Goal: Transaction & Acquisition: Purchase product/service

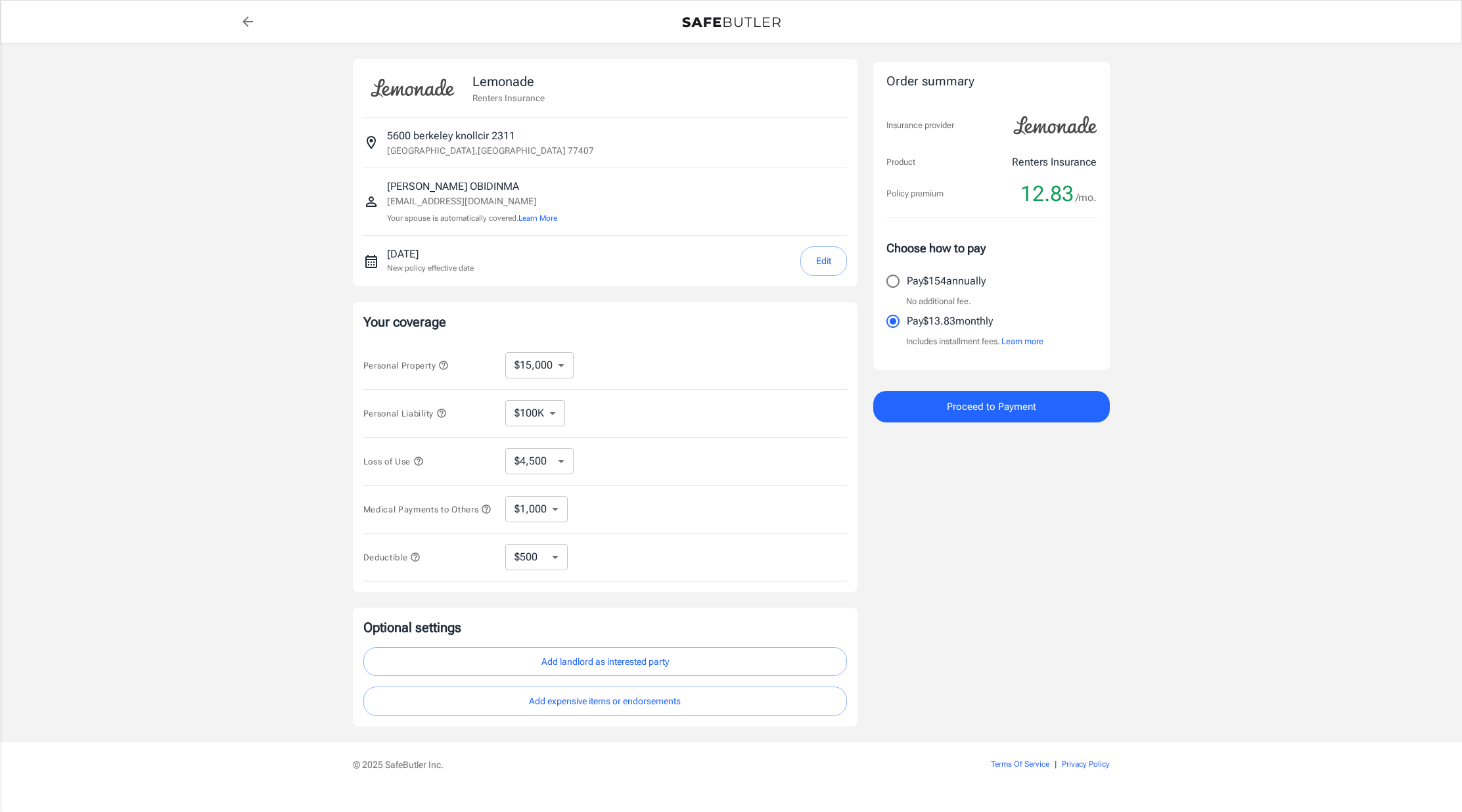
select select "15000"
select select "500"
click at [562, 365] on select "$10,000 $15,000 $20,000 $25,000 $30,000 $40,000 $50,000 $100K $150K $200K $250K" at bounding box center [539, 365] width 68 height 26
select select "10000"
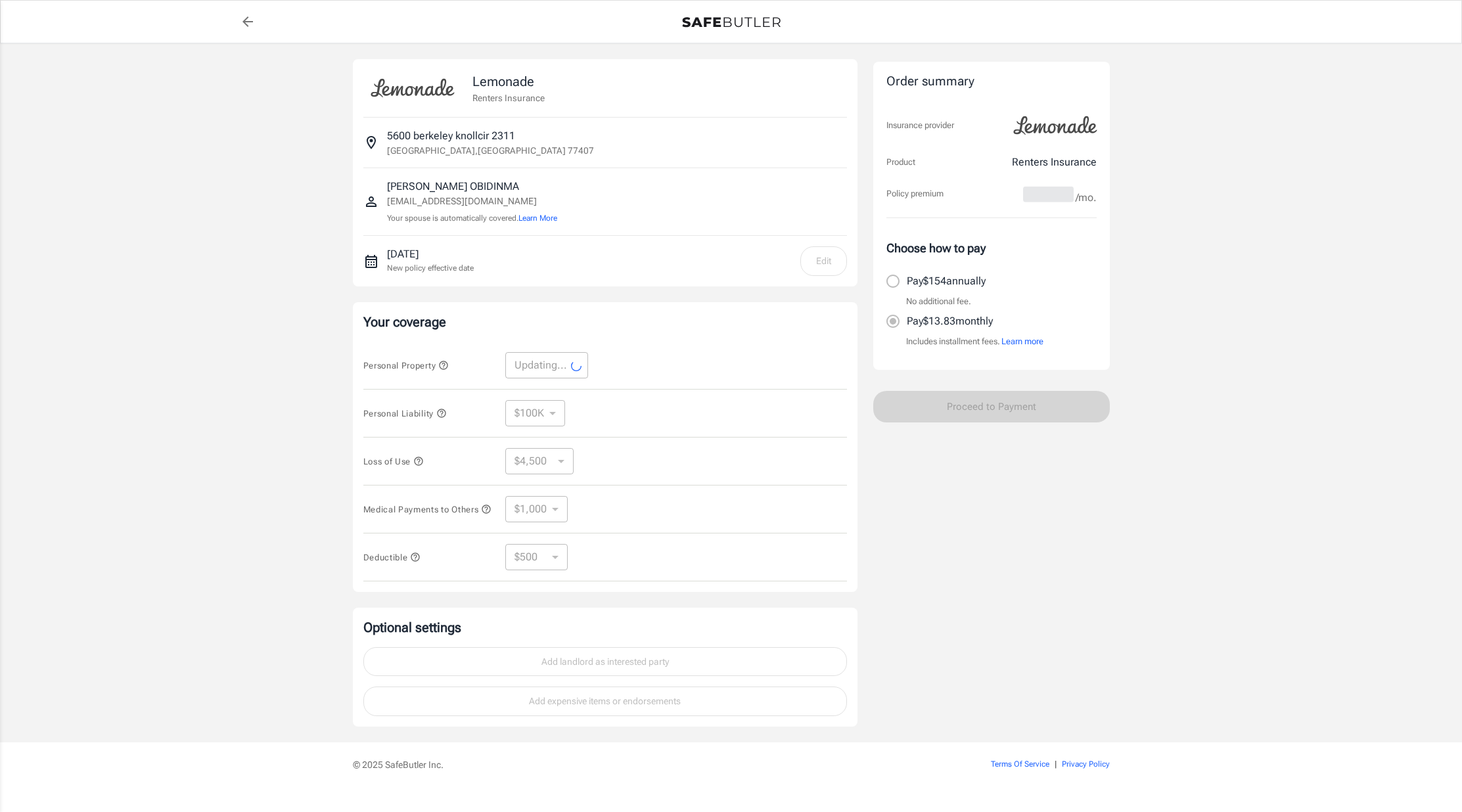
select select "10000"
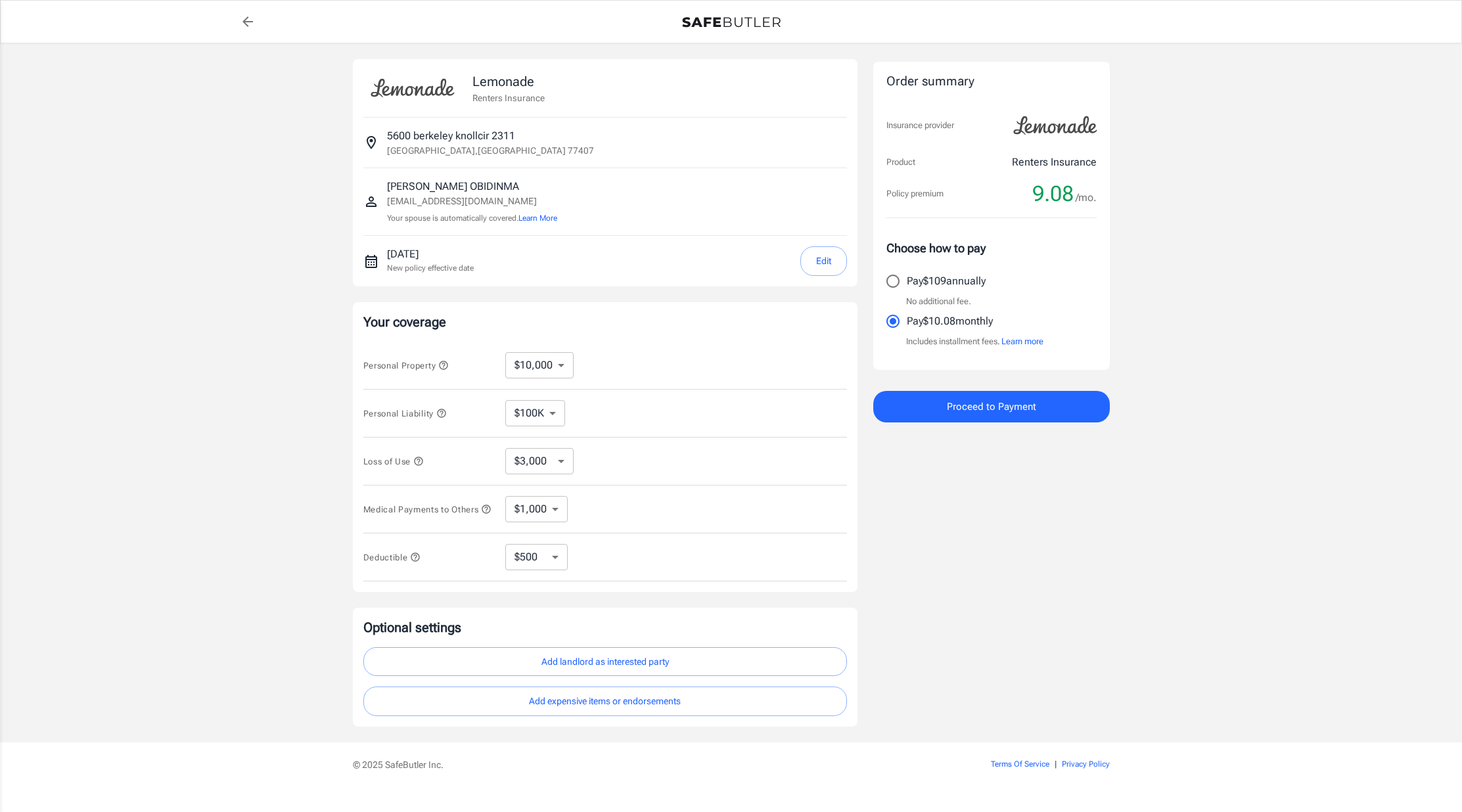
click at [554, 473] on select "$3,000 $6,000 $12,000 $21,000 $36,000 $60,000 $96,000 $153K $198K" at bounding box center [539, 460] width 68 height 26
select select "6000"
click at [557, 460] on select "$3,000 $6,000 $12,000 $21,000 $36,000 $60,000 $96,000 $153K $198K" at bounding box center [539, 460] width 68 height 26
select select "3000"
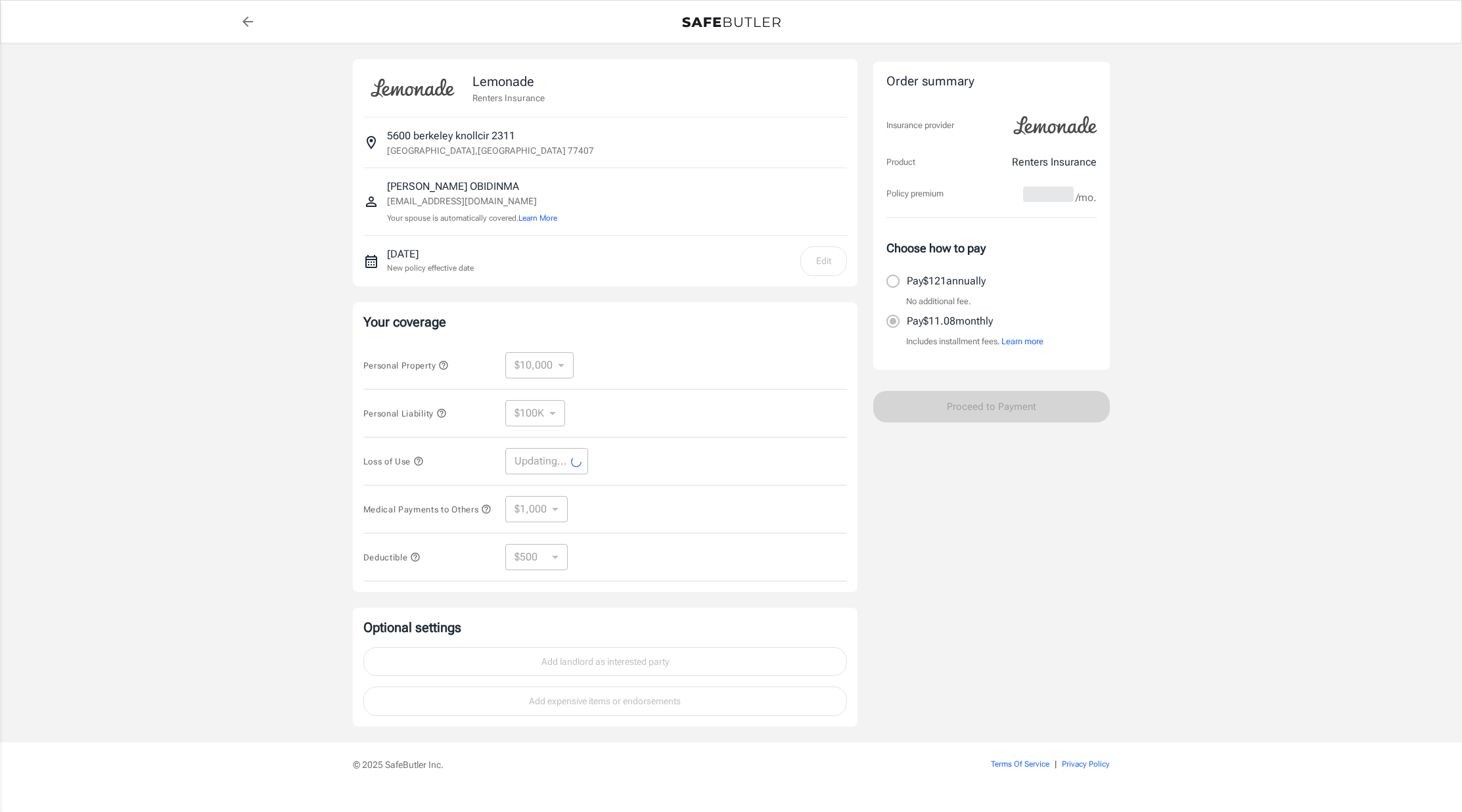
select select "3000"
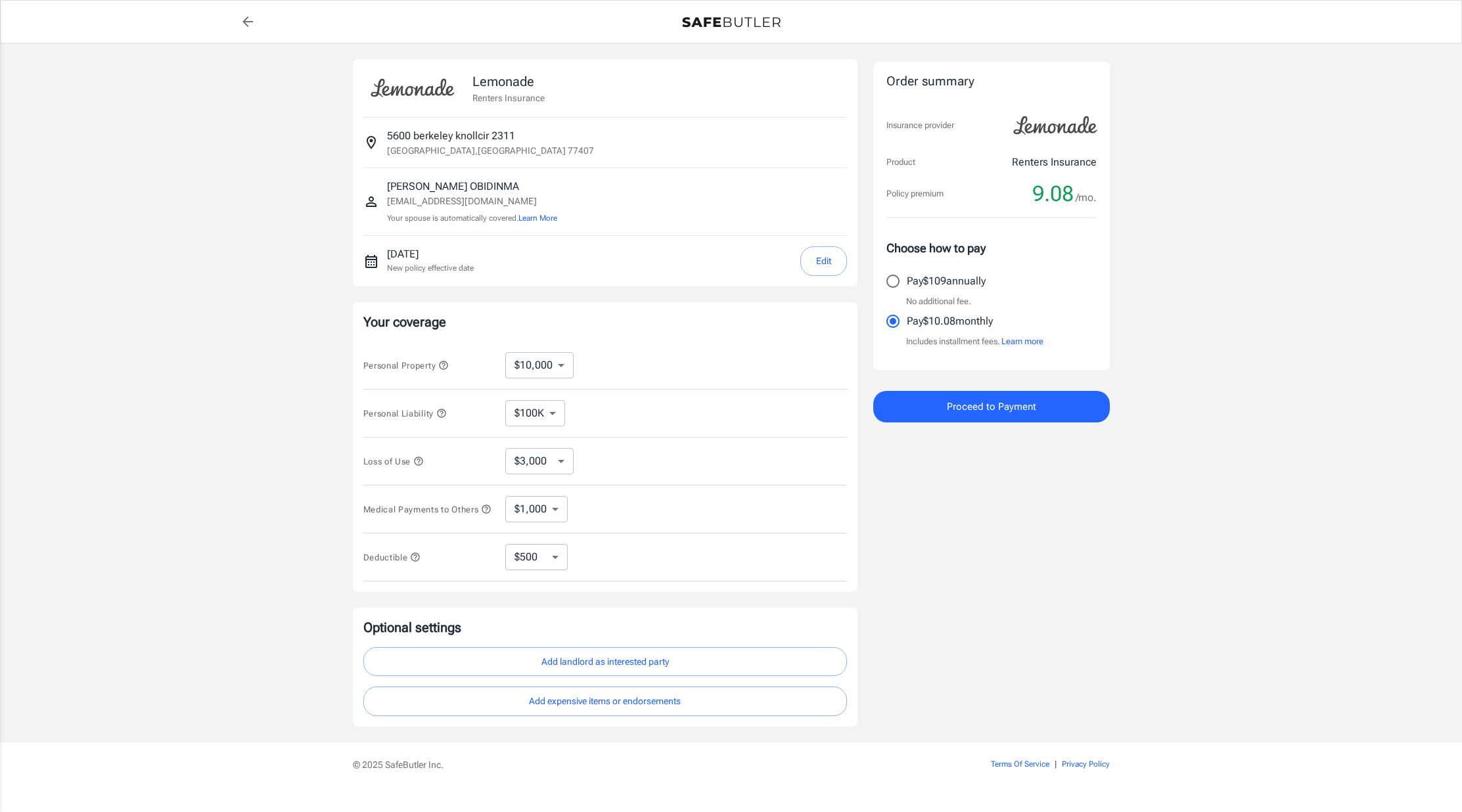
click at [554, 514] on select "$1,000 $2,000 $3,000 $4,000 $5,000" at bounding box center [536, 509] width 62 height 26
click at [560, 562] on select "$250 $500 $1,000 $2,500" at bounding box center [536, 557] width 62 height 26
select select "250"
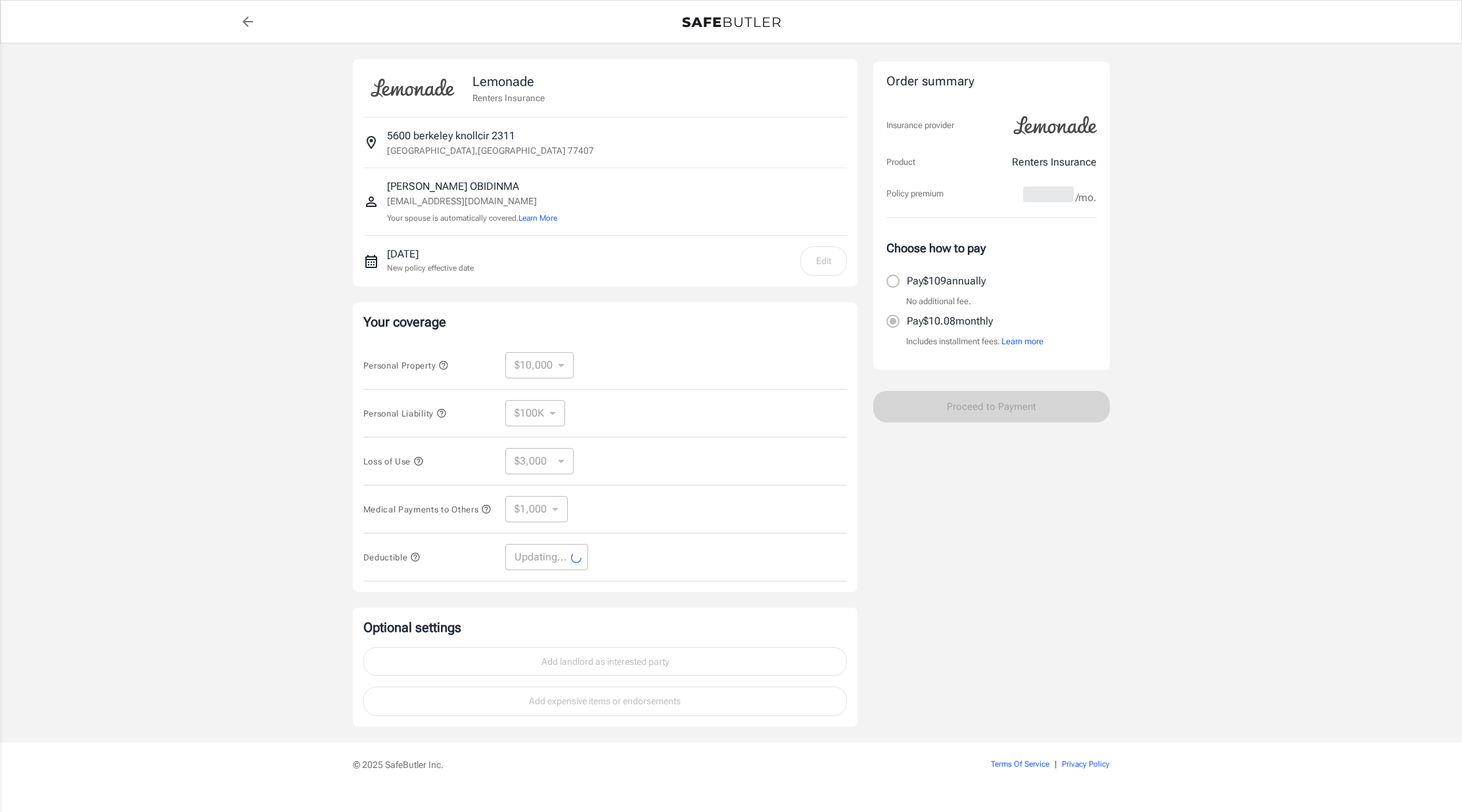
select select "250"
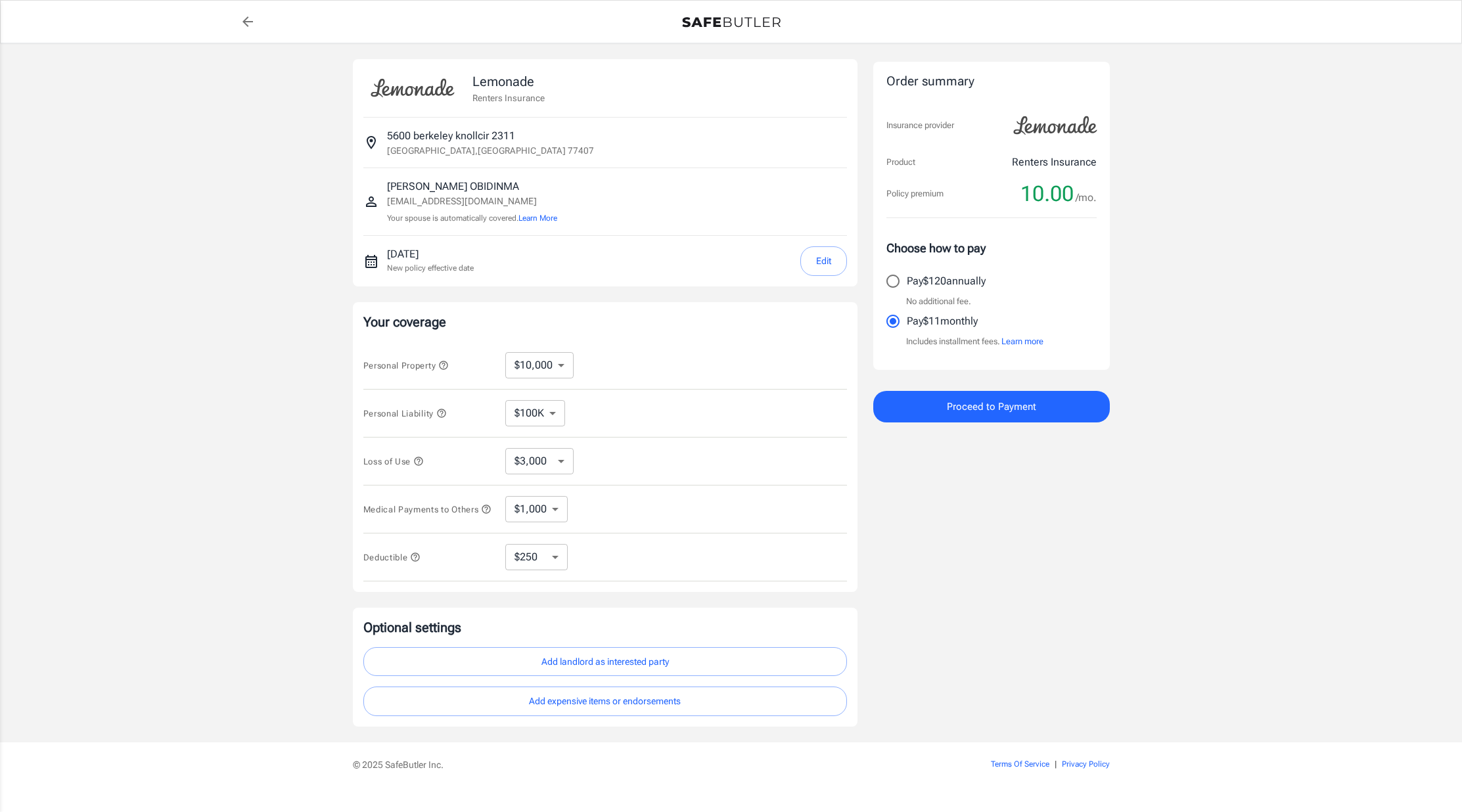
click at [558, 364] on select "$10,000 $15,000 $20,000 $25,000 $30,000 $40,000 $50,000 $100K $150K $200K $250K" at bounding box center [539, 365] width 68 height 26
click at [505, 352] on select "$10,000 $15,000 $20,000 $25,000 $30,000 $40,000 $50,000 $100K $150K $200K $250K" at bounding box center [539, 365] width 68 height 26
click at [551, 415] on select "$100K $200K $300K $400K $500K" at bounding box center [535, 413] width 60 height 26
click at [551, 462] on select "$3,000 $6,000 $12,000 $21,000 $36,000 $60,000 $96,000 $153K $198K" at bounding box center [539, 460] width 68 height 26
select select "21000"
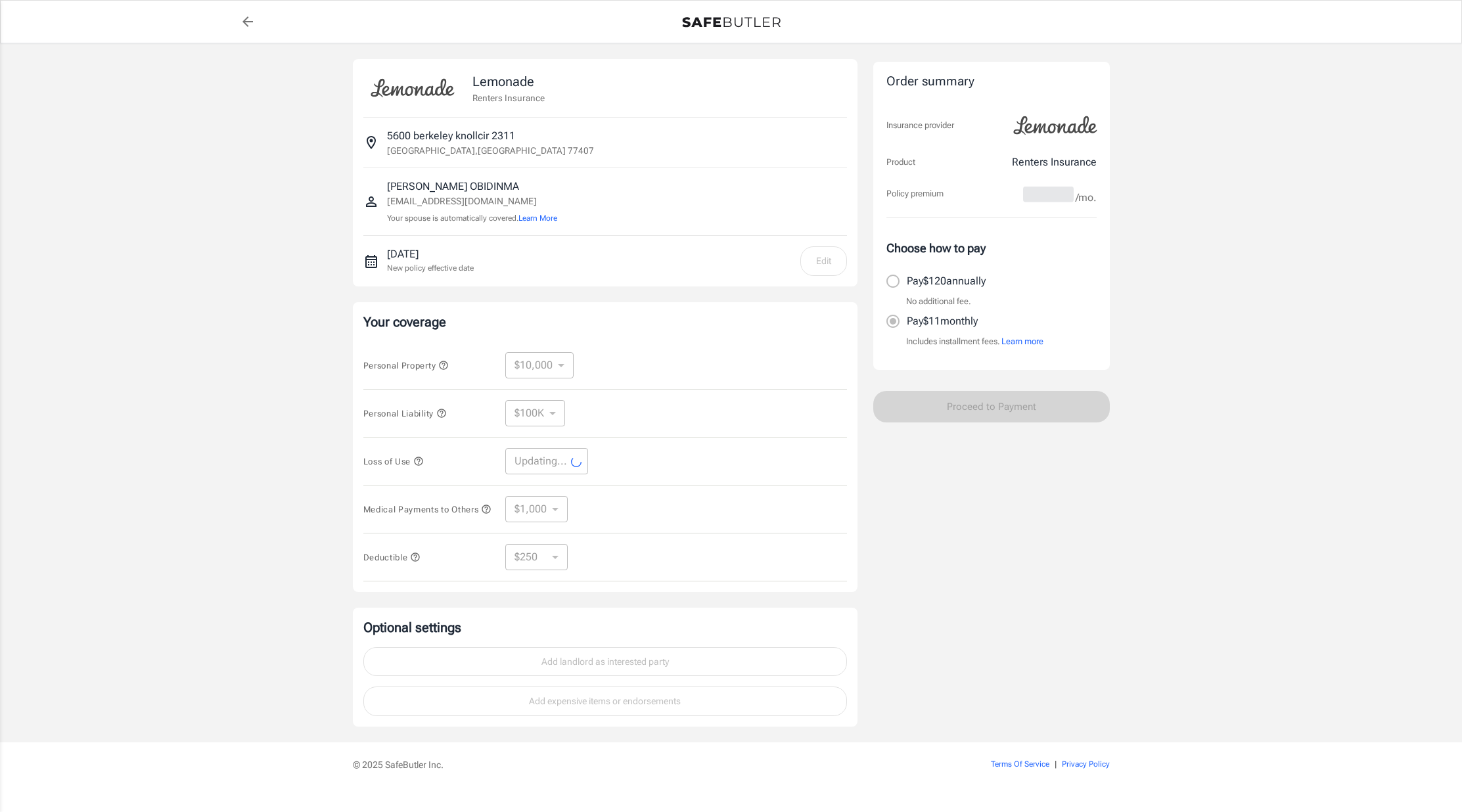
select select "21000"
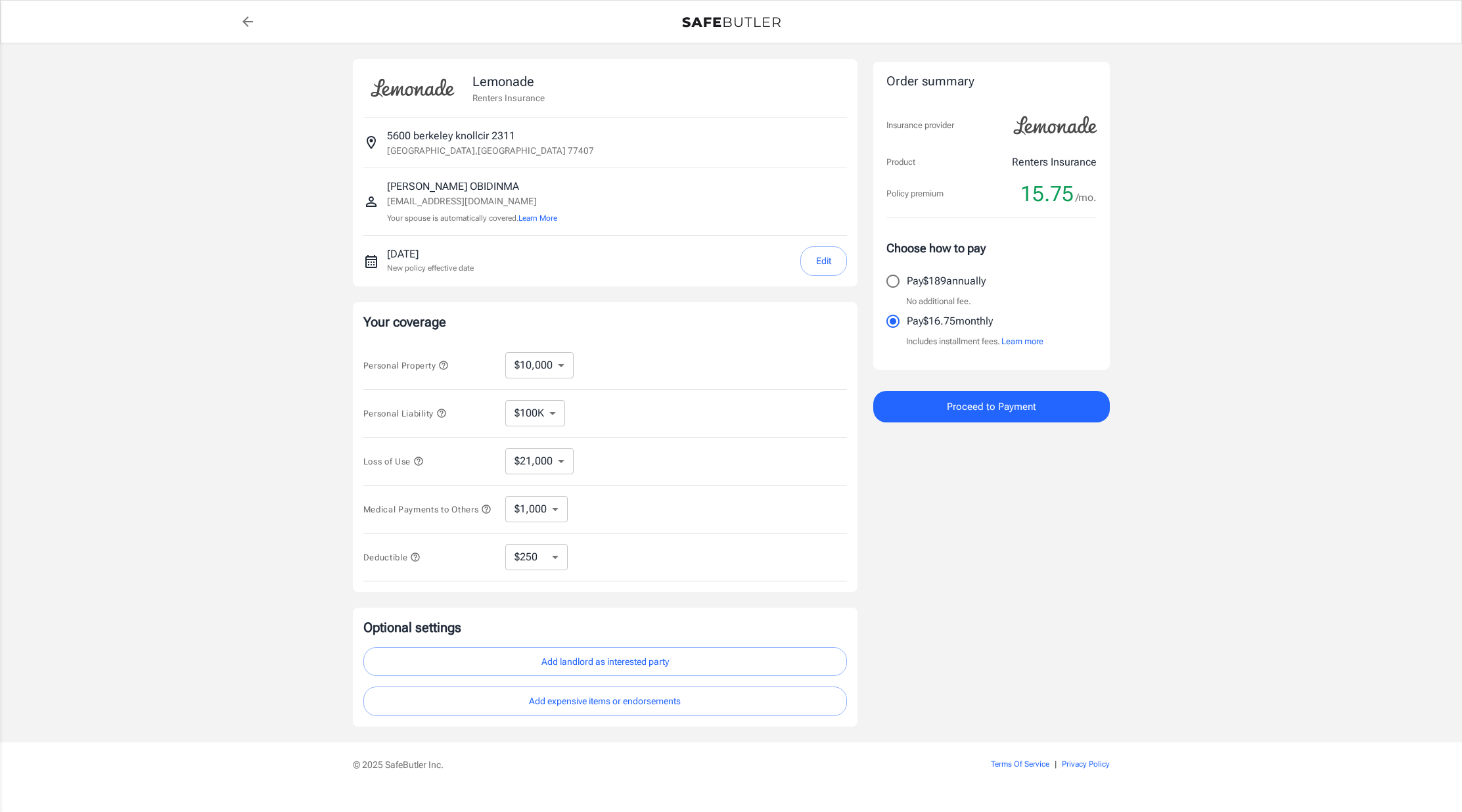
click at [552, 511] on select "$1,000 $2,000 $3,000 $4,000 $5,000" at bounding box center [536, 509] width 62 height 26
click at [543, 553] on select "$250 $500 $1,000 $2,500" at bounding box center [536, 557] width 62 height 26
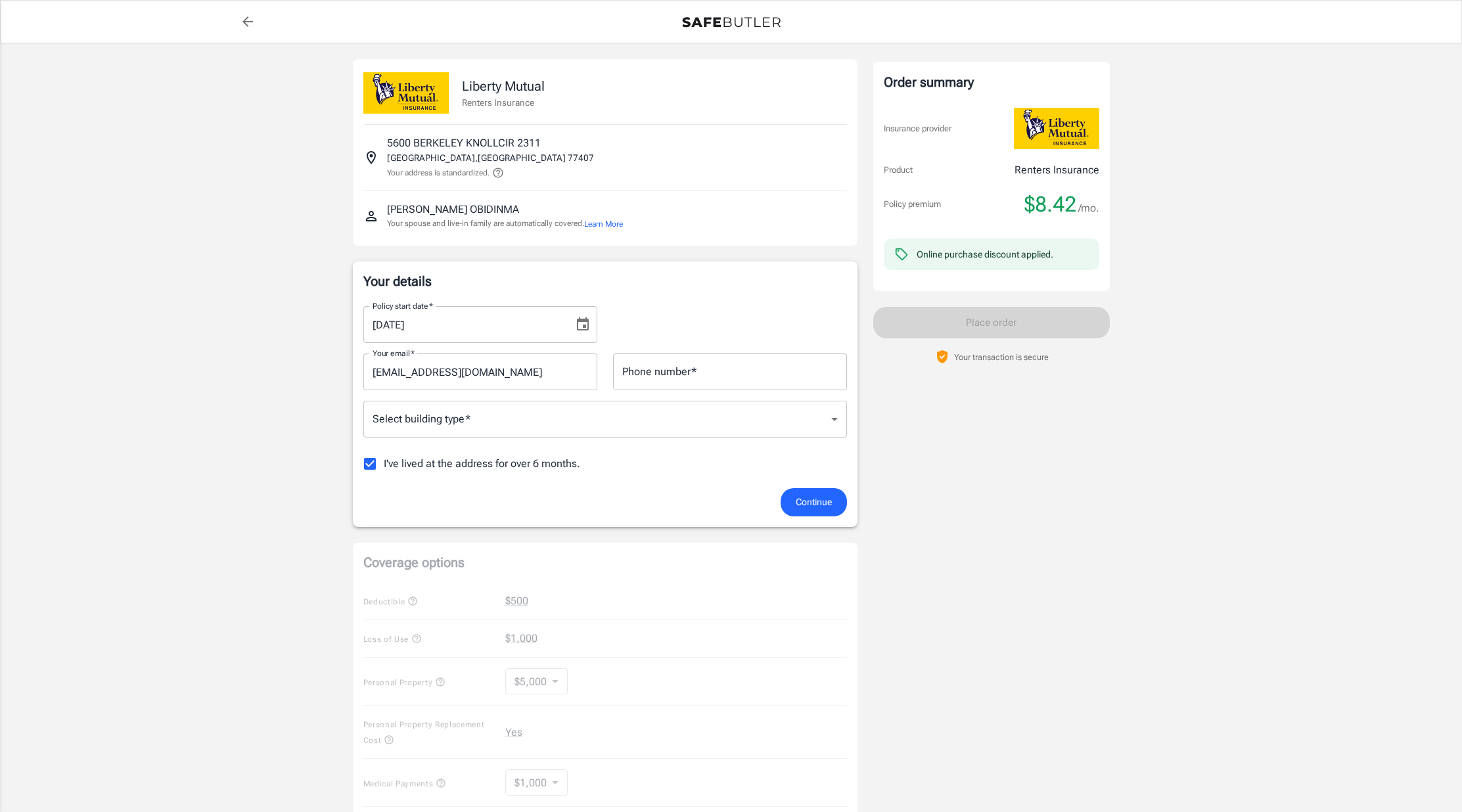
scroll to position [104, 0]
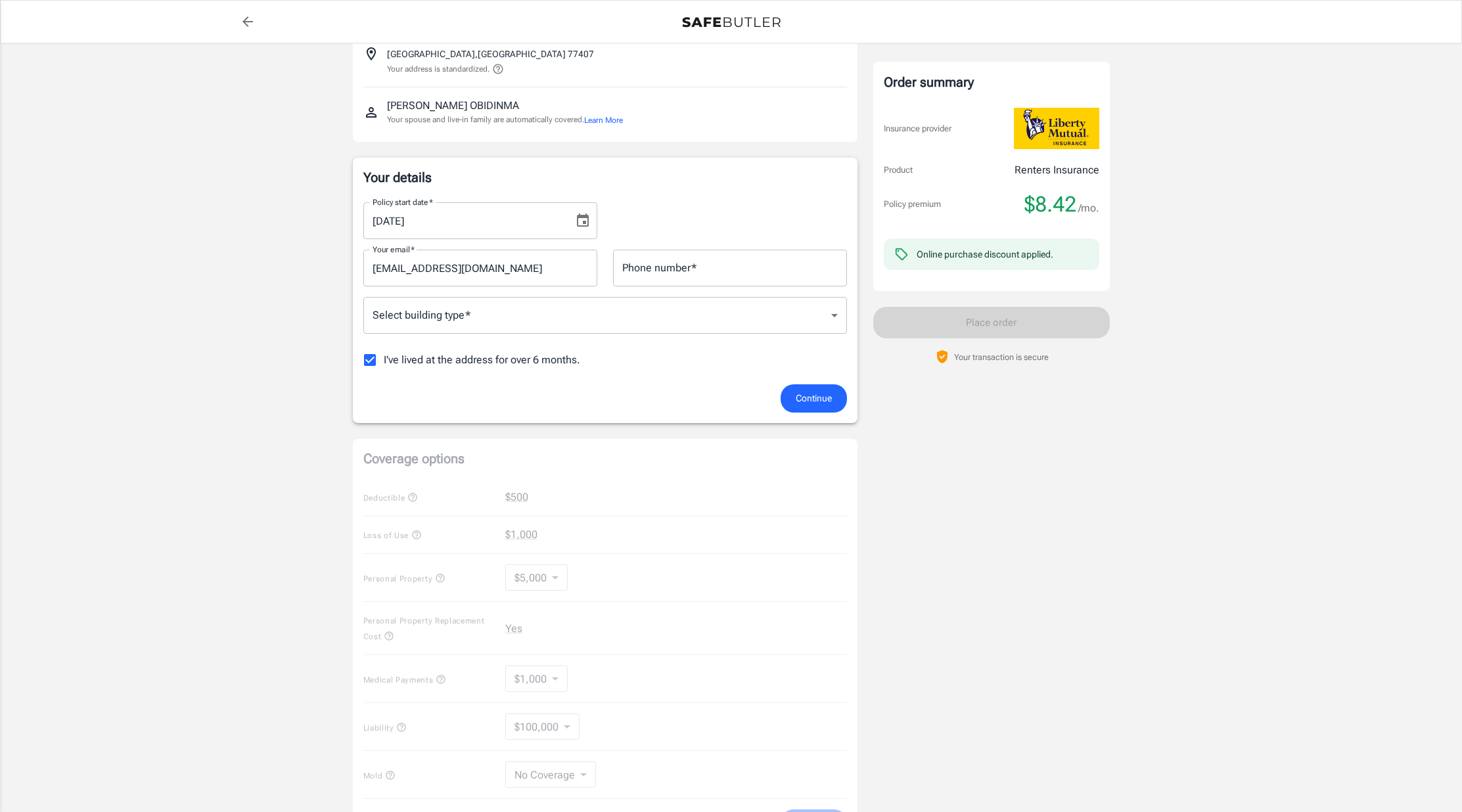
drag, startPoint x: 621, startPoint y: 478, endPoint x: 614, endPoint y: 478, distance: 7.0
click at [615, 478] on div "Coverage options Deductible $500 Loss of Use $1,000 Personal Property $5,000 50…" at bounding box center [606, 643] width 505 height 409
drag, startPoint x: 555, startPoint y: 530, endPoint x: 542, endPoint y: 535, distance: 13.9
click at [547, 532] on div "Coverage options Deductible $500 Loss of Use $1,000 Personal Property $5,000 50…" at bounding box center [606, 643] width 505 height 409
click at [531, 583] on div "Coverage options Deductible $500 Loss of Use $1,000 Personal Property $5,000 50…" at bounding box center [606, 643] width 505 height 409
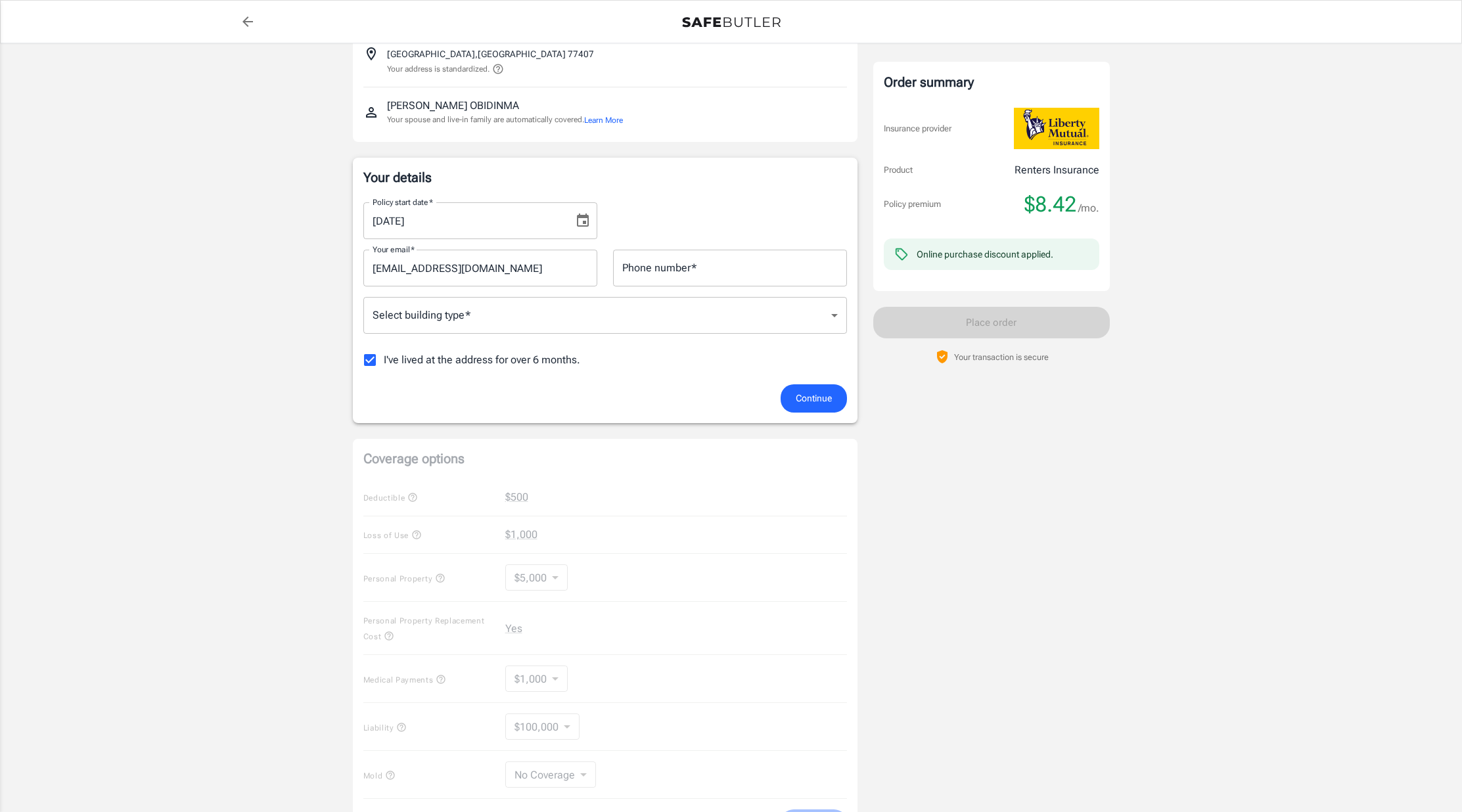
click at [536, 584] on div "Coverage options Deductible $500 Loss of Use $1,000 Personal Property $5,000 50…" at bounding box center [606, 643] width 505 height 409
click at [563, 582] on div "Coverage options Deductible $500 Loss of Use $1,000 Personal Property $5,000 50…" at bounding box center [606, 643] width 505 height 409
click at [666, 268] on input "Phone number   *" at bounding box center [729, 267] width 234 height 37
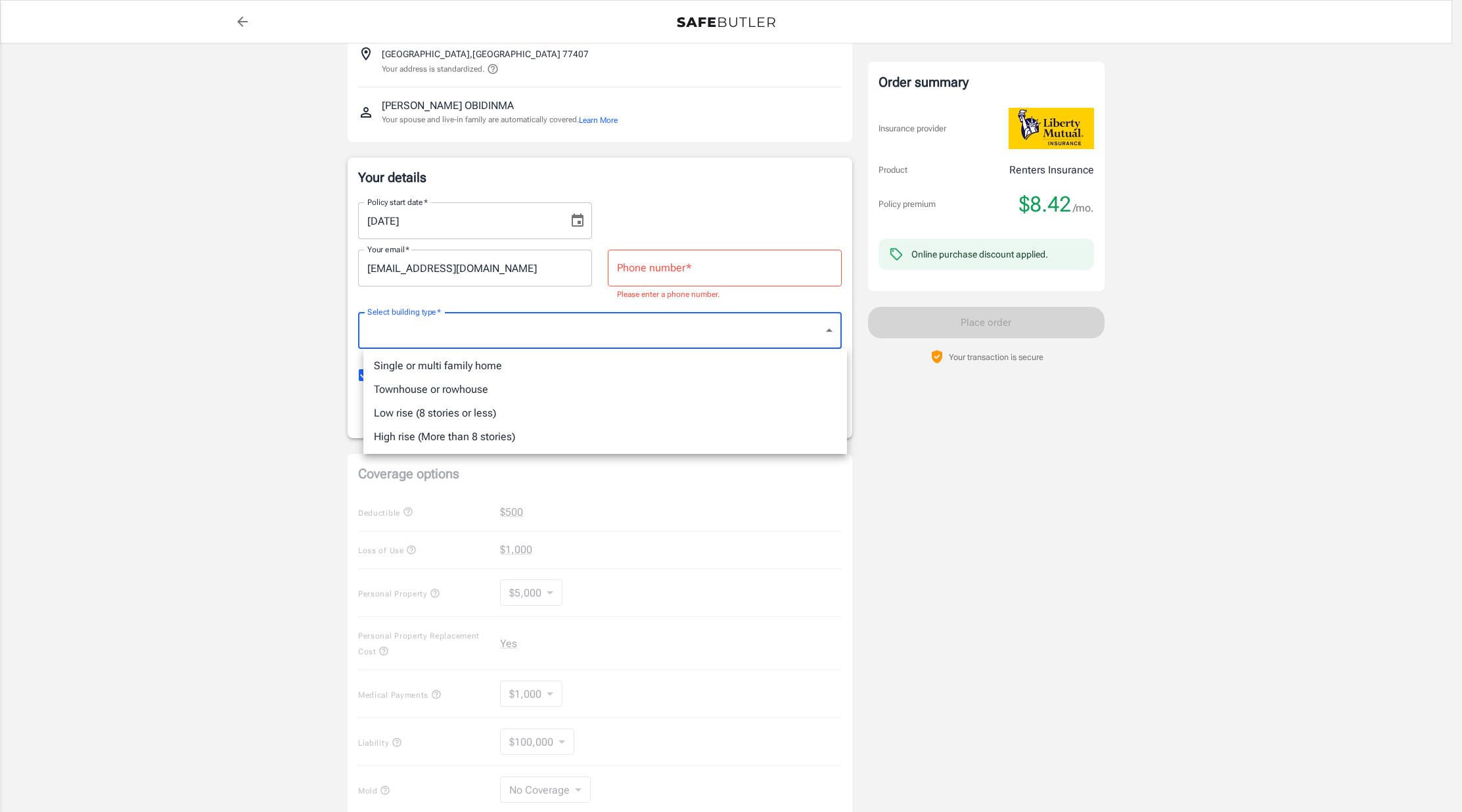
click at [691, 318] on body "Policy premium $ 8.42 /mo Liberty Mutual Renters Insurance 5600 BERKELEY KNOLLC…" at bounding box center [731, 548] width 1462 height 1305
click at [554, 412] on li "Low rise (8 stories or less)" at bounding box center [606, 412] width 484 height 23
type input "lowrise"
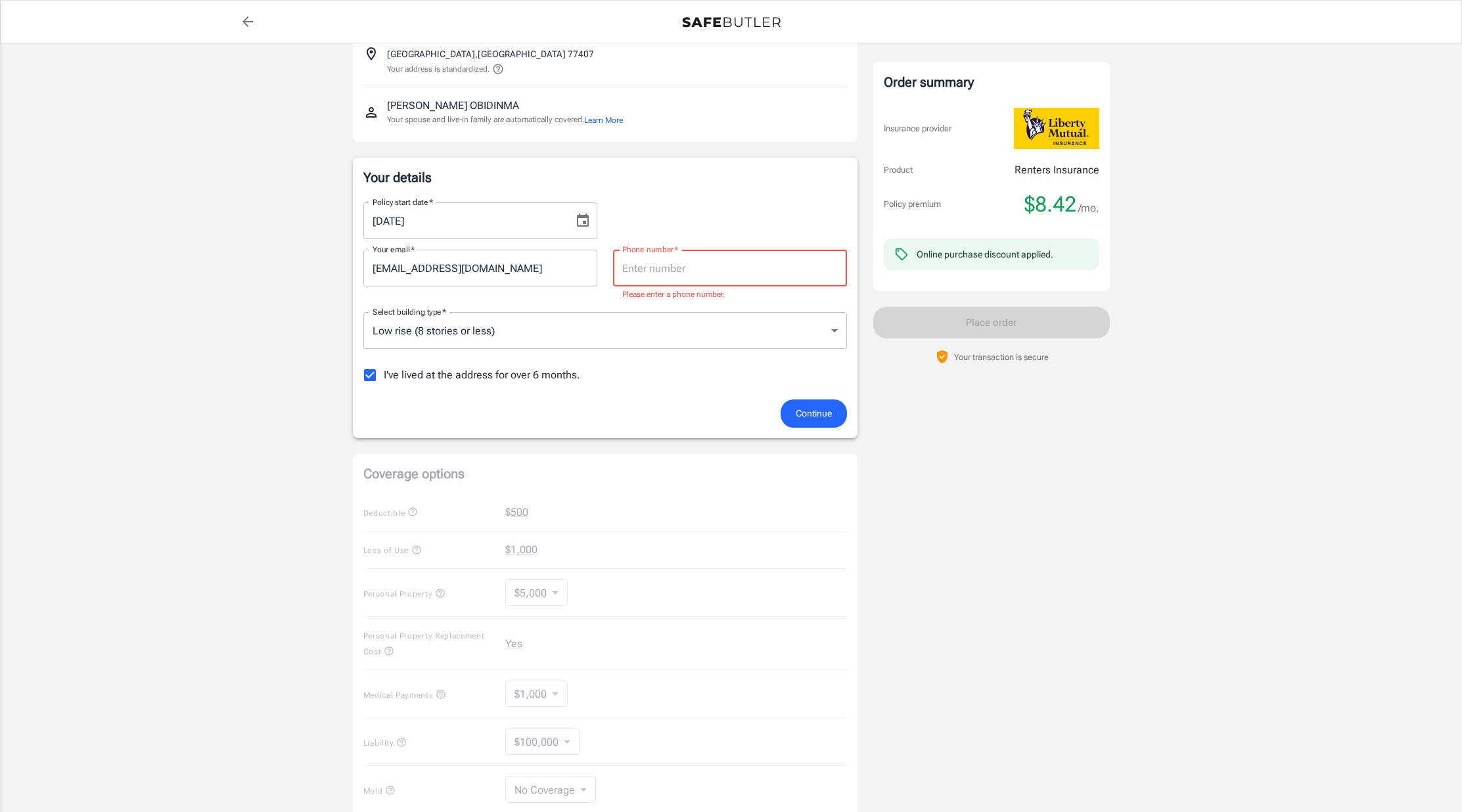
click at [646, 273] on input "Phone number   *" at bounding box center [729, 267] width 234 height 37
click at [694, 395] on div "Policy start date   * 09/25/2025 Policy start date   * Your email   * ejehobi@g…" at bounding box center [606, 295] width 484 height 207
click at [682, 343] on body "Policy premium $ 8.42 /mo Liberty Mutual Renters Insurance 5600 BERKELEY KNOLLC…" at bounding box center [736, 548] width 1472 height 1305
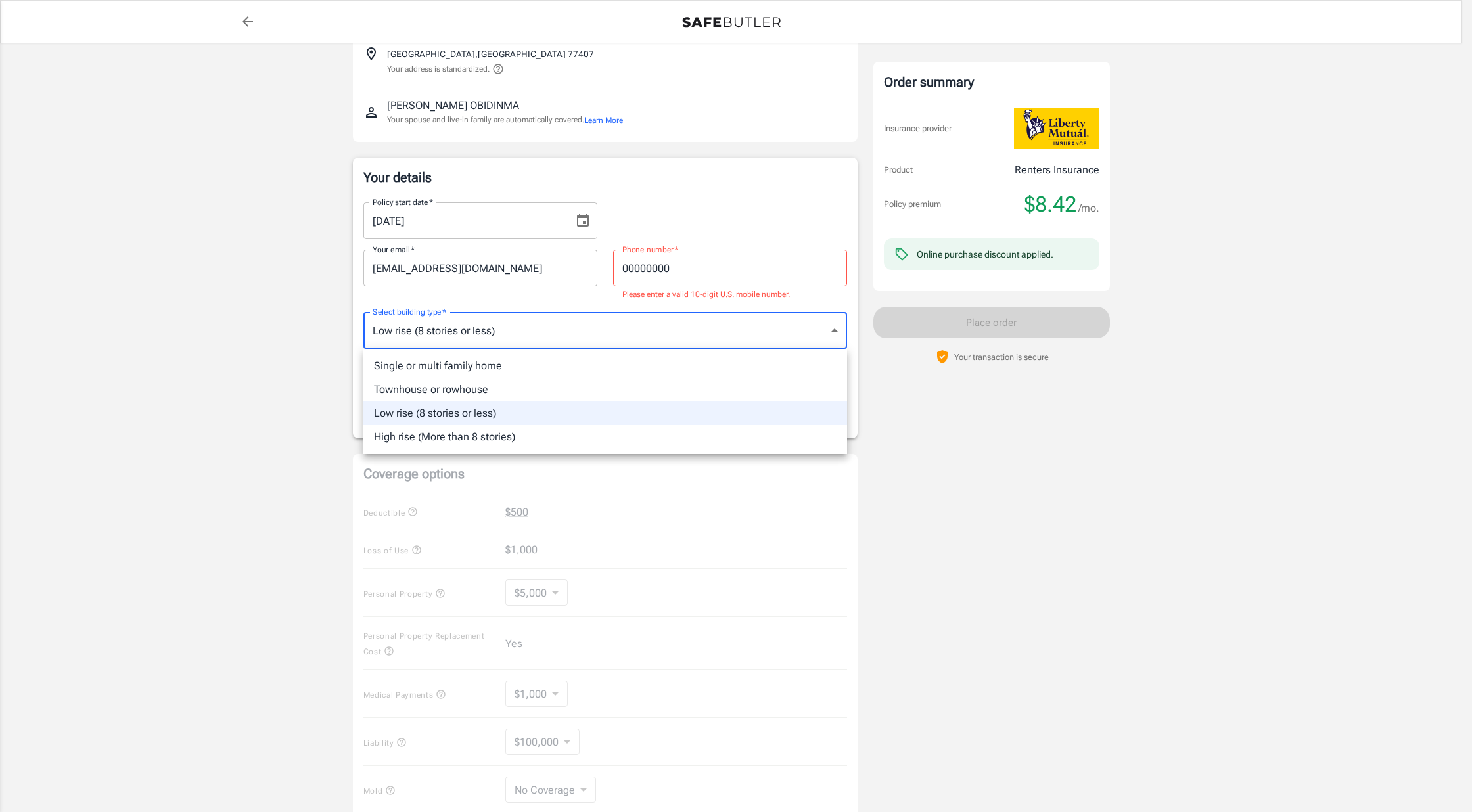
click at [685, 327] on div at bounding box center [736, 406] width 1472 height 812
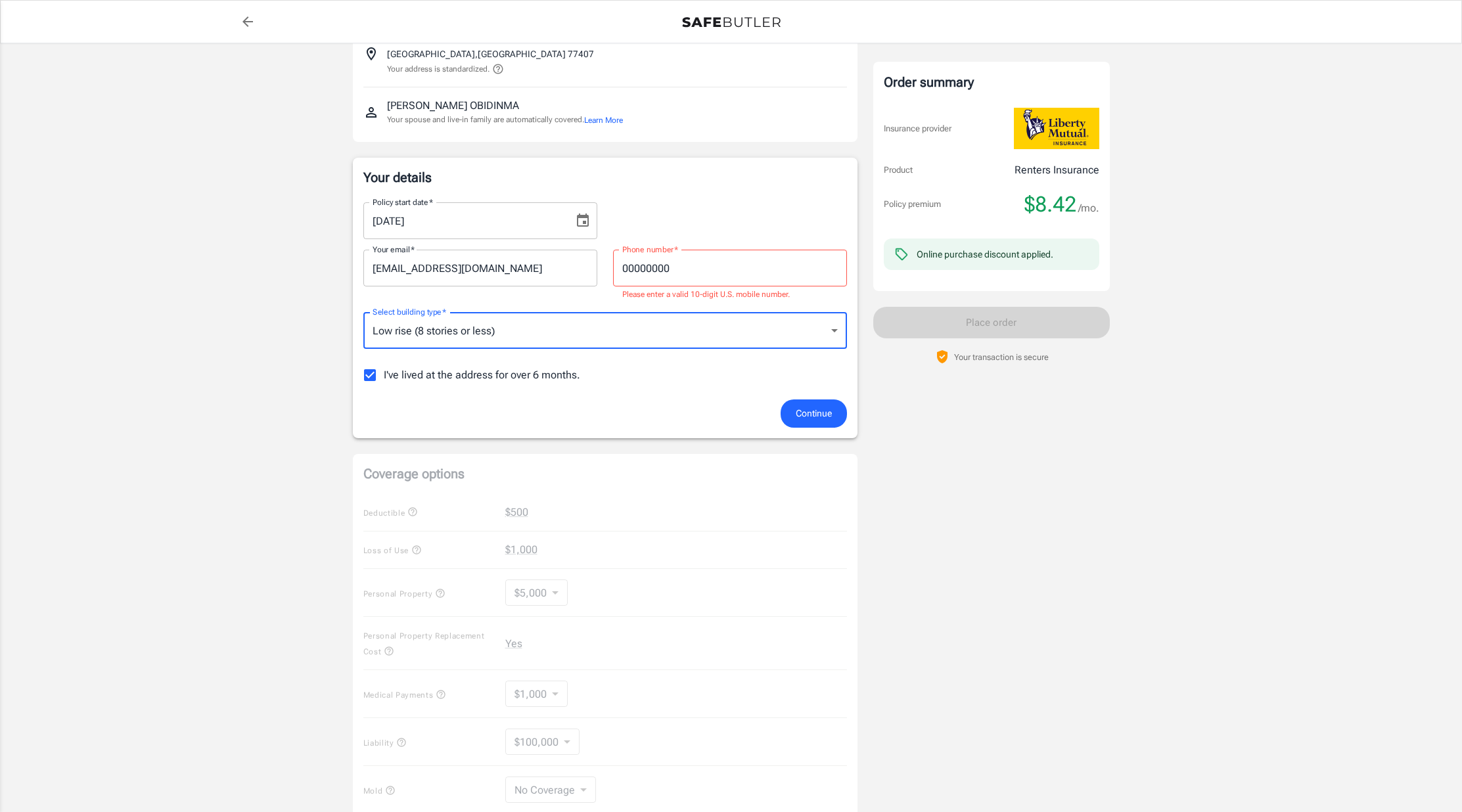
click at [693, 275] on input "00000000" at bounding box center [729, 267] width 234 height 37
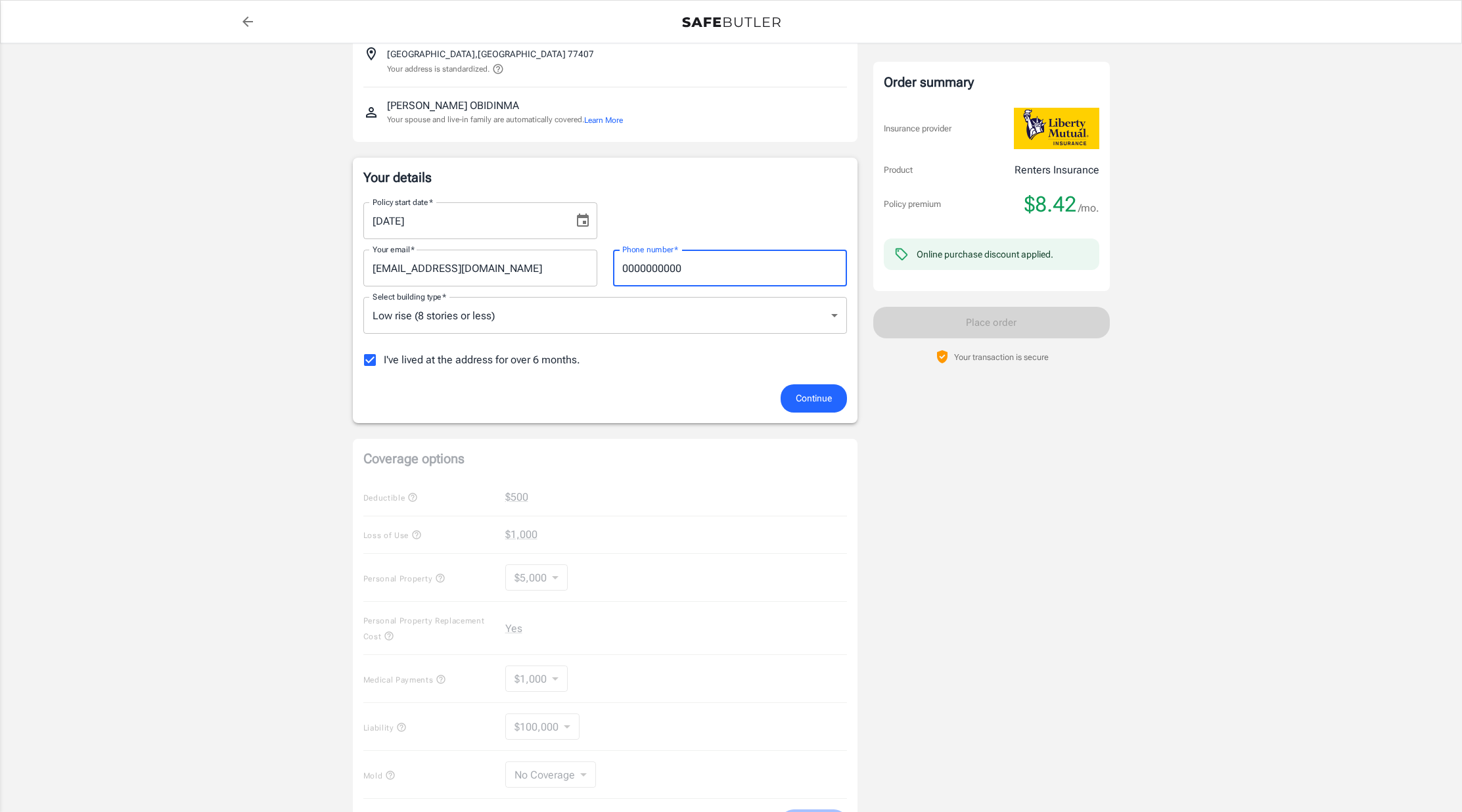
type input "0000000000"
drag, startPoint x: 588, startPoint y: 433, endPoint x: 581, endPoint y: 450, distance: 18.4
click at [587, 434] on div "Liberty Mutual Renters Insurance 5600 BERKELEY KNOLLCIR 2311 RICHMOND , TX 7740…" at bounding box center [606, 517] width 505 height 1123
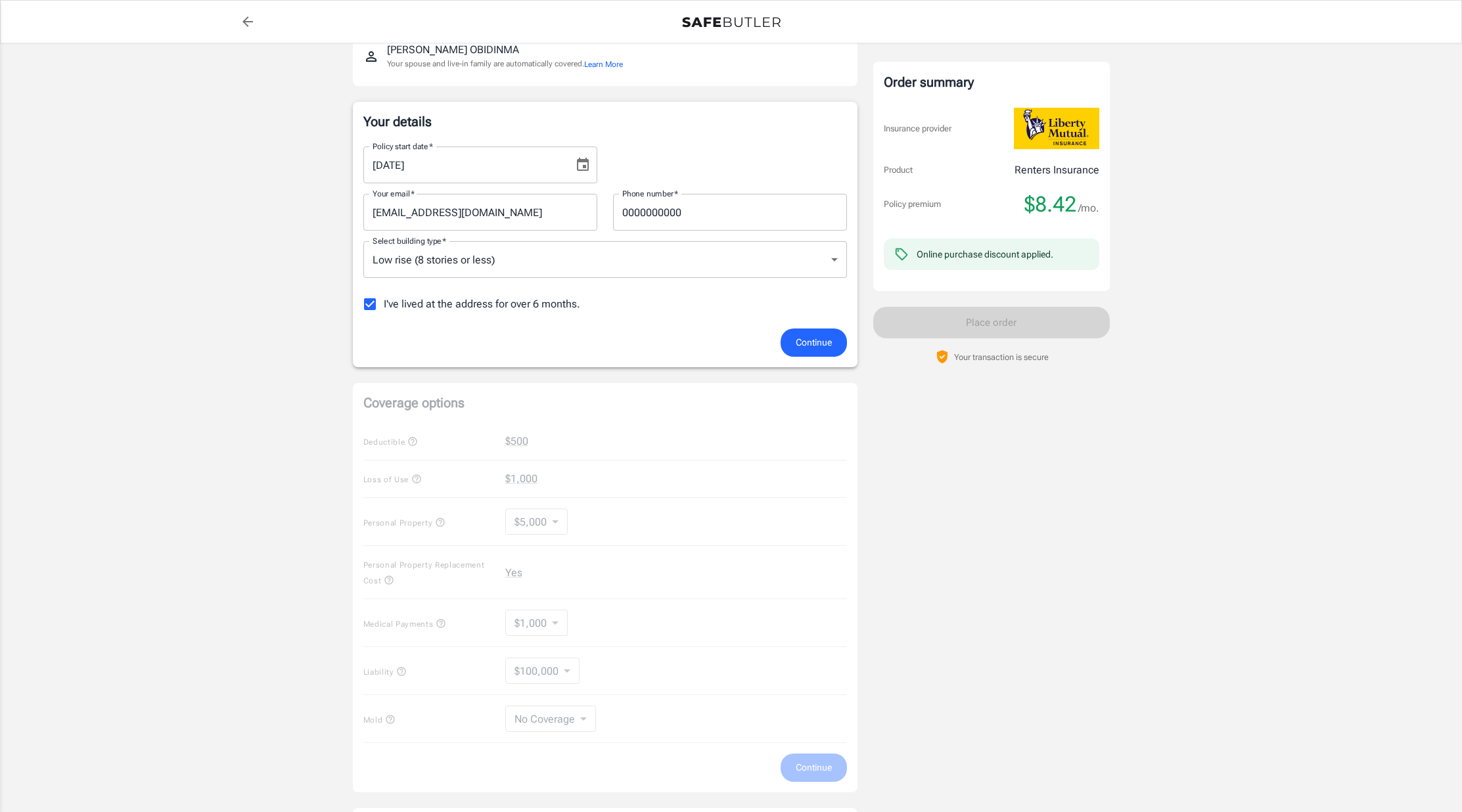
scroll to position [166, 0]
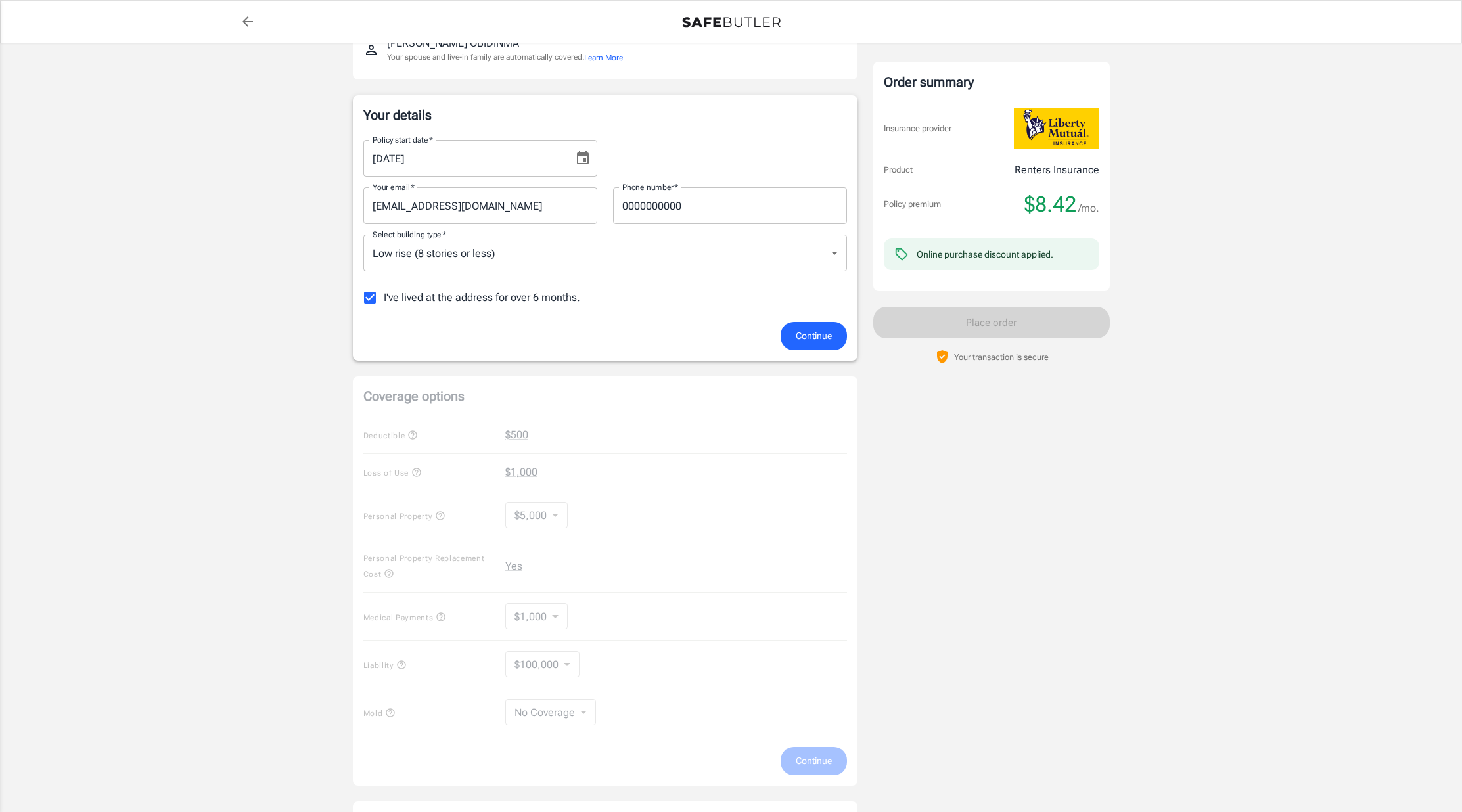
click at [541, 463] on div "Coverage options Deductible $500 Loss of Use $1,000 Personal Property $5,000 50…" at bounding box center [606, 581] width 505 height 409
click at [367, 294] on input "I've lived at the address for over 6 months." at bounding box center [370, 297] width 28 height 28
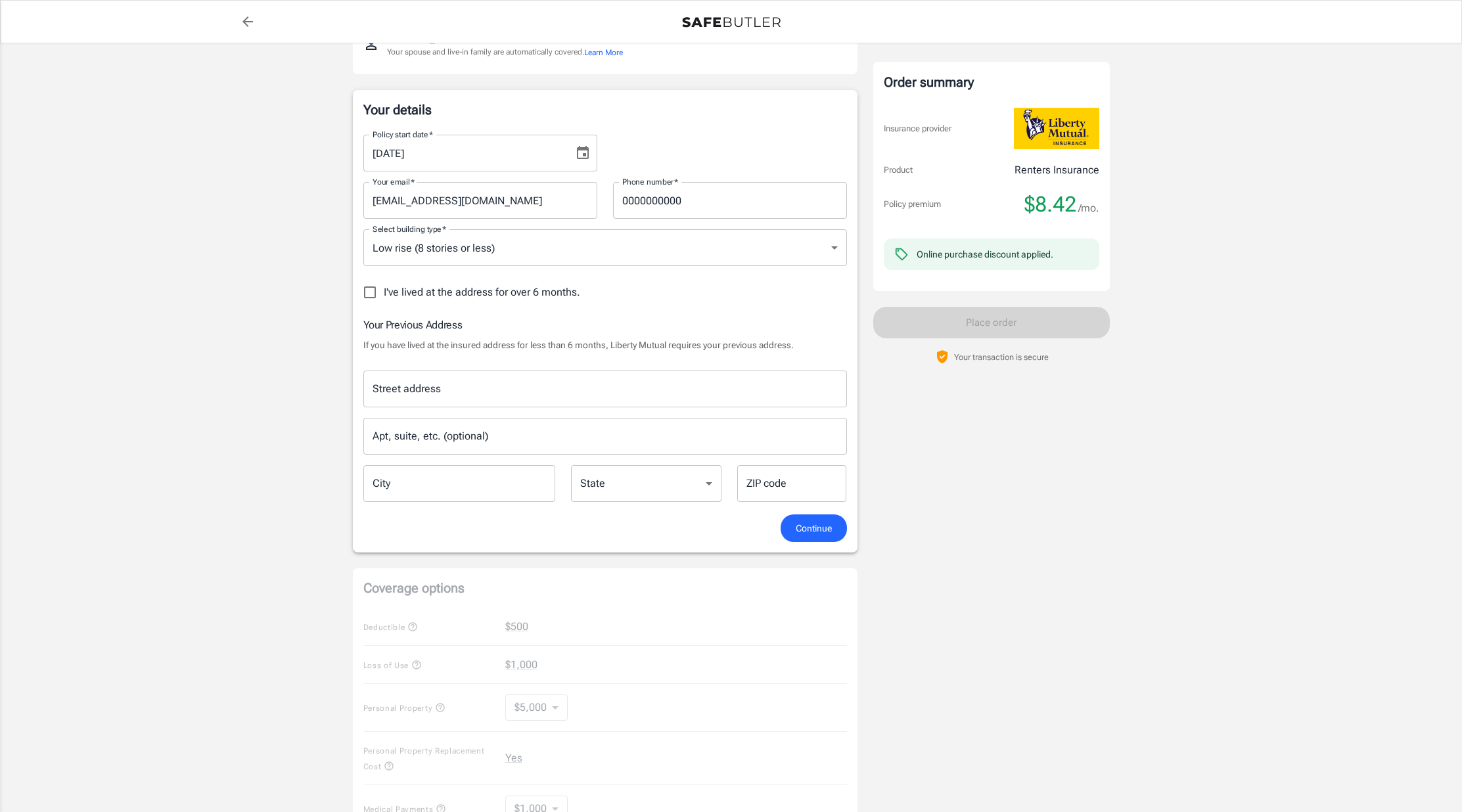
scroll to position [174, 0]
click at [370, 285] on input "I've lived at the address for over 6 months." at bounding box center [370, 289] width 28 height 28
checkbox input "true"
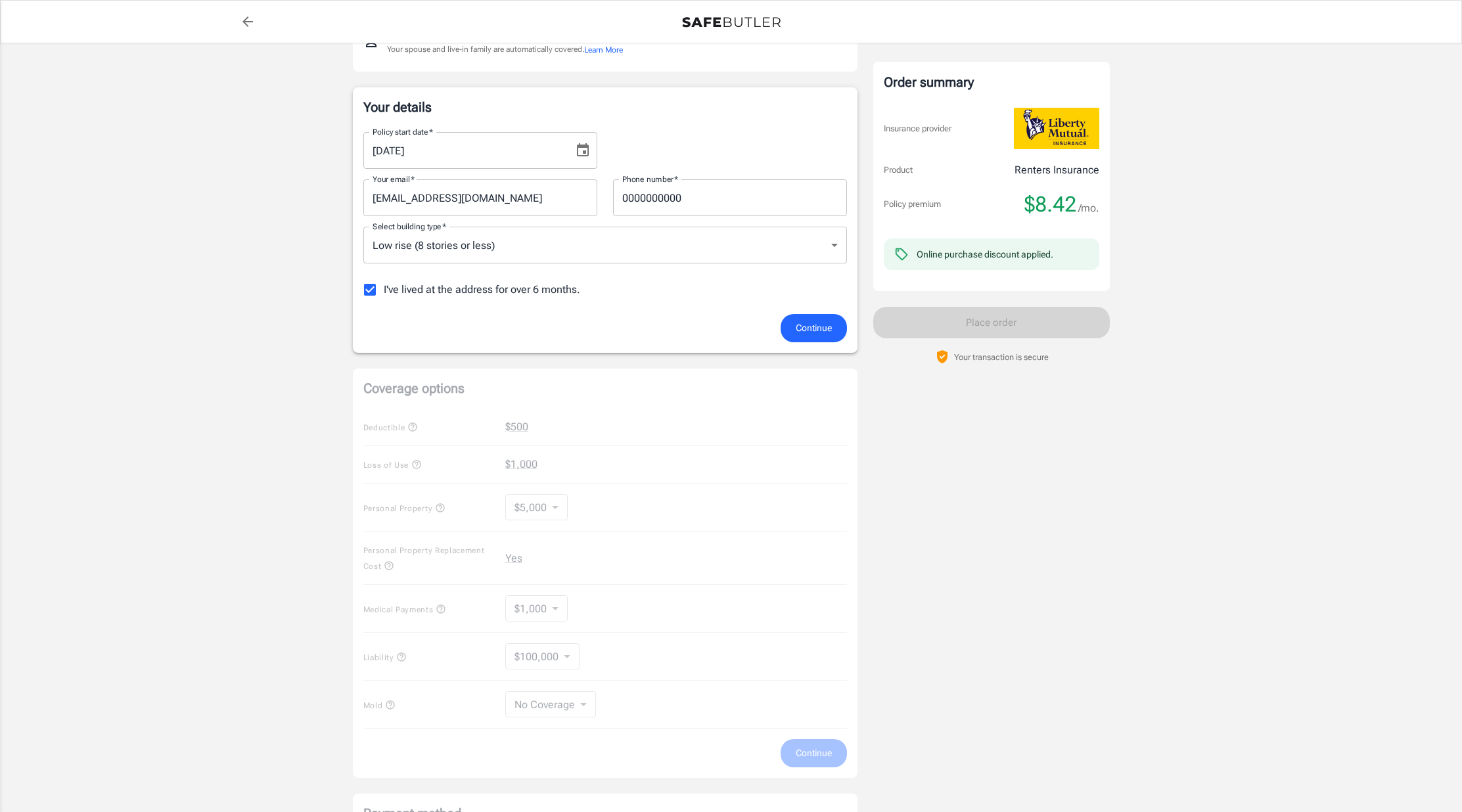
click at [817, 744] on div "Coverage options Deductible $500 Loss of Use $1,000 Personal Property $5,000 50…" at bounding box center [606, 573] width 505 height 409
click at [811, 328] on span "Continue" at bounding box center [814, 328] width 36 height 17
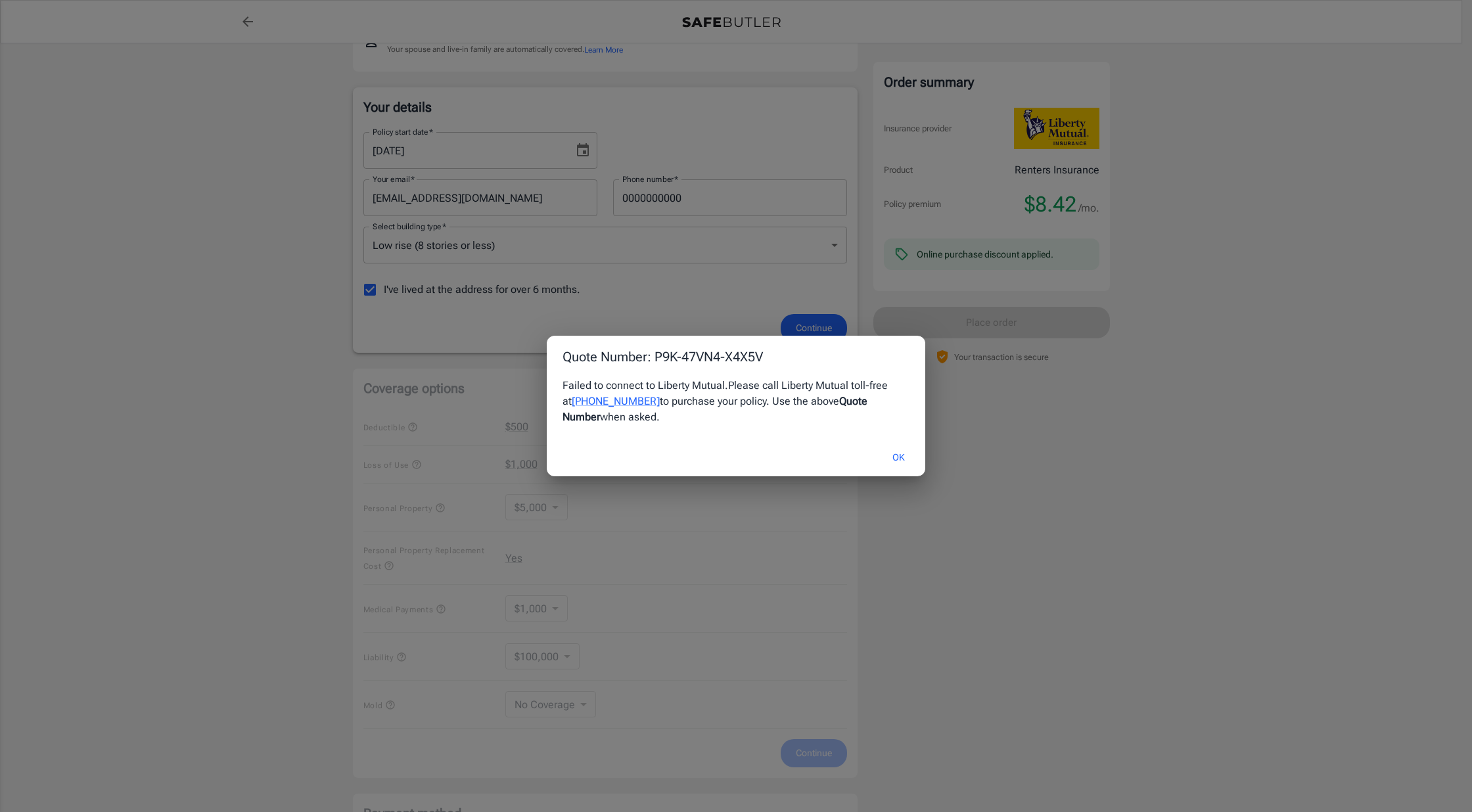
click at [895, 458] on button "OK" at bounding box center [898, 457] width 43 height 29
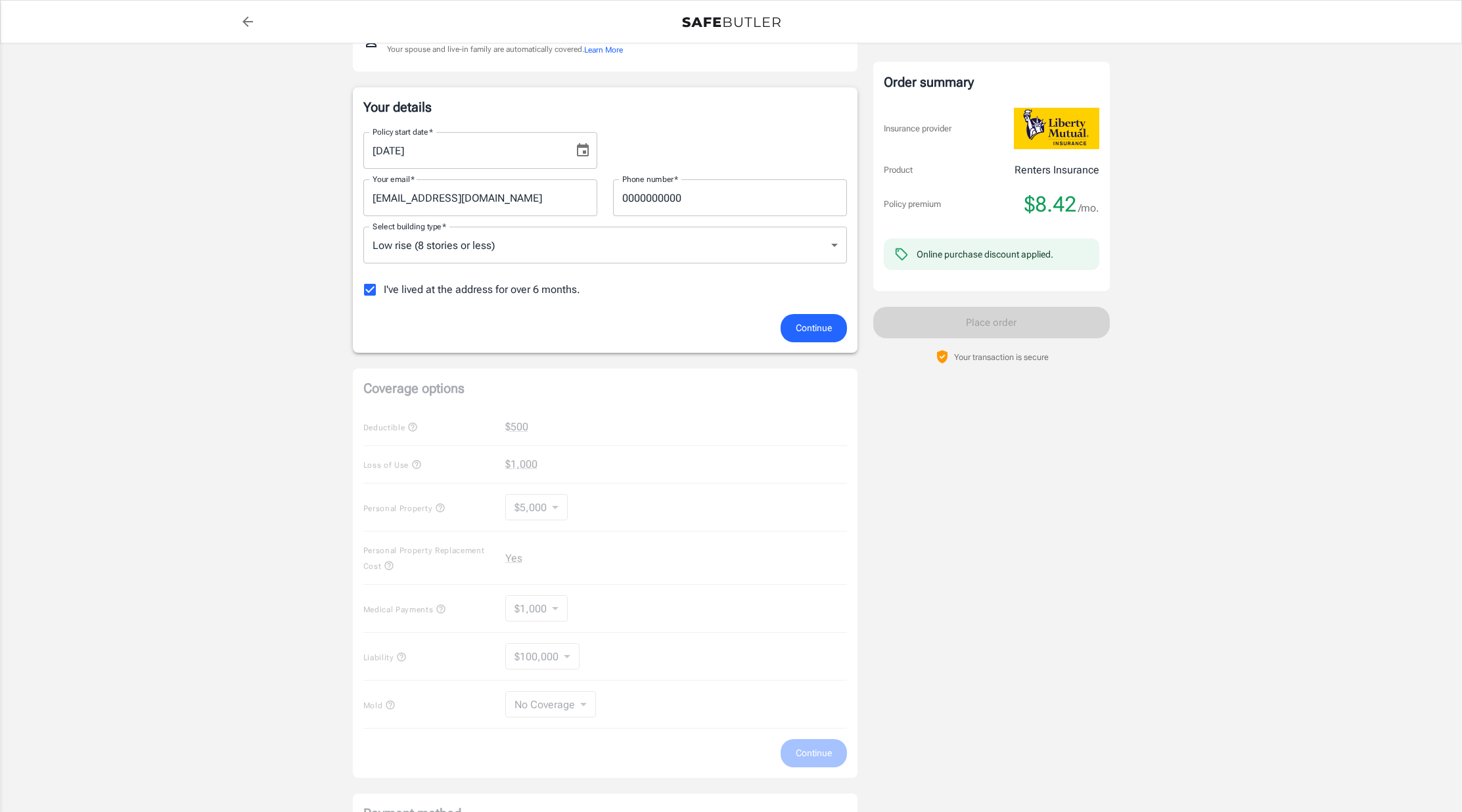
click at [1013, 255] on div "Online purchase discount applied." at bounding box center [985, 254] width 137 height 13
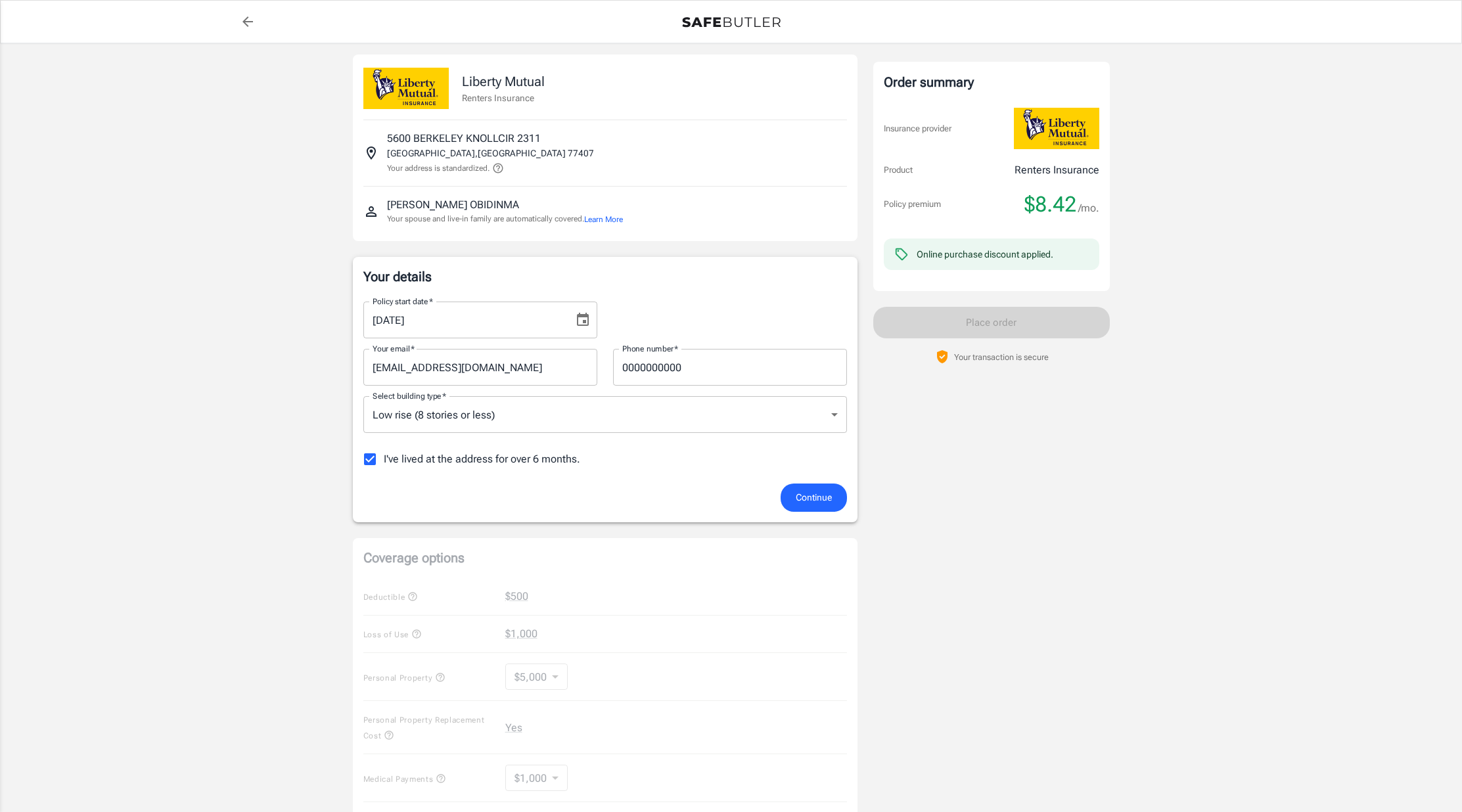
scroll to position [0, 0]
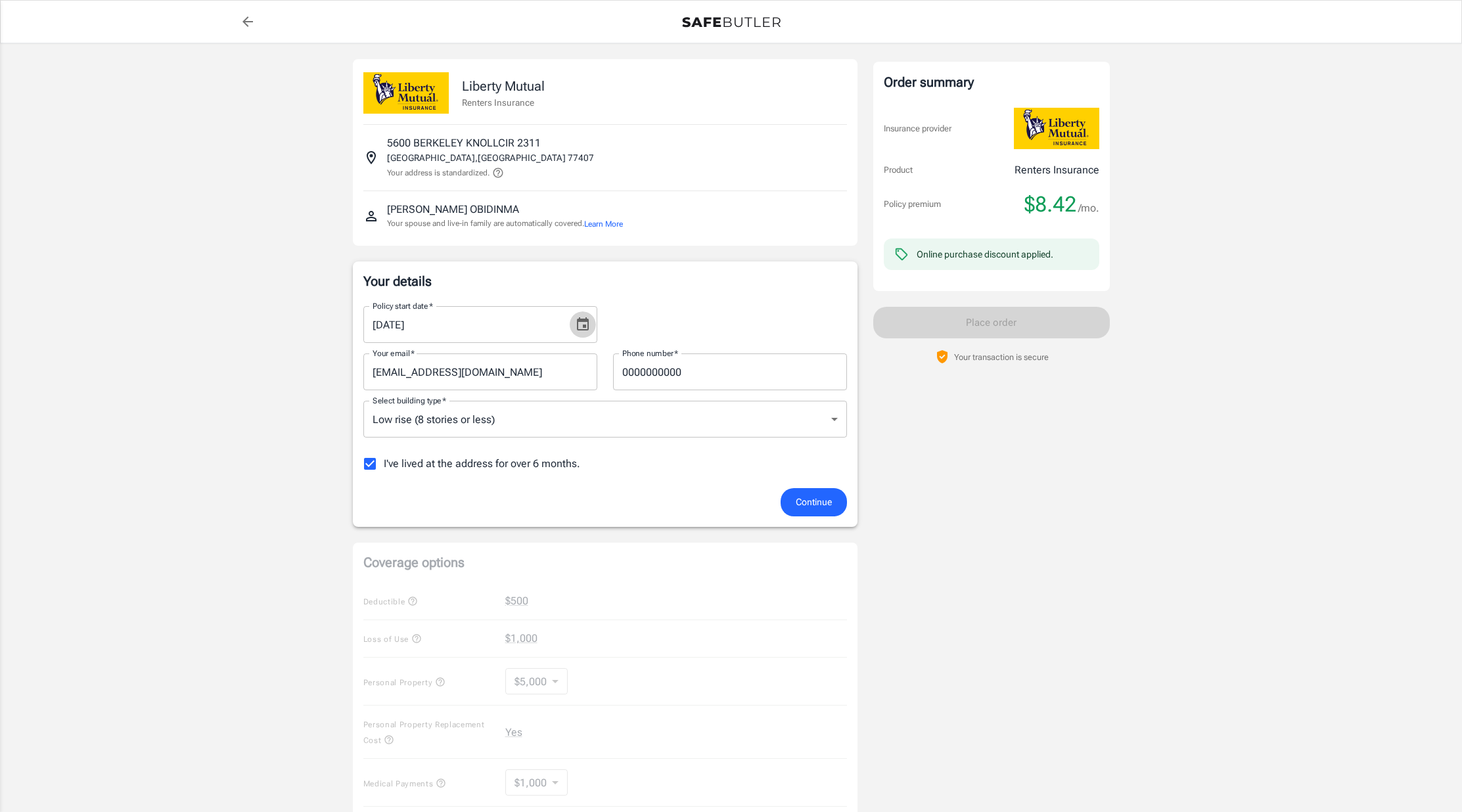
drag, startPoint x: 575, startPoint y: 321, endPoint x: 565, endPoint y: 323, distance: 10.2
click at [575, 321] on button "Choose date, selected date is Sep 25, 2025" at bounding box center [582, 324] width 26 height 26
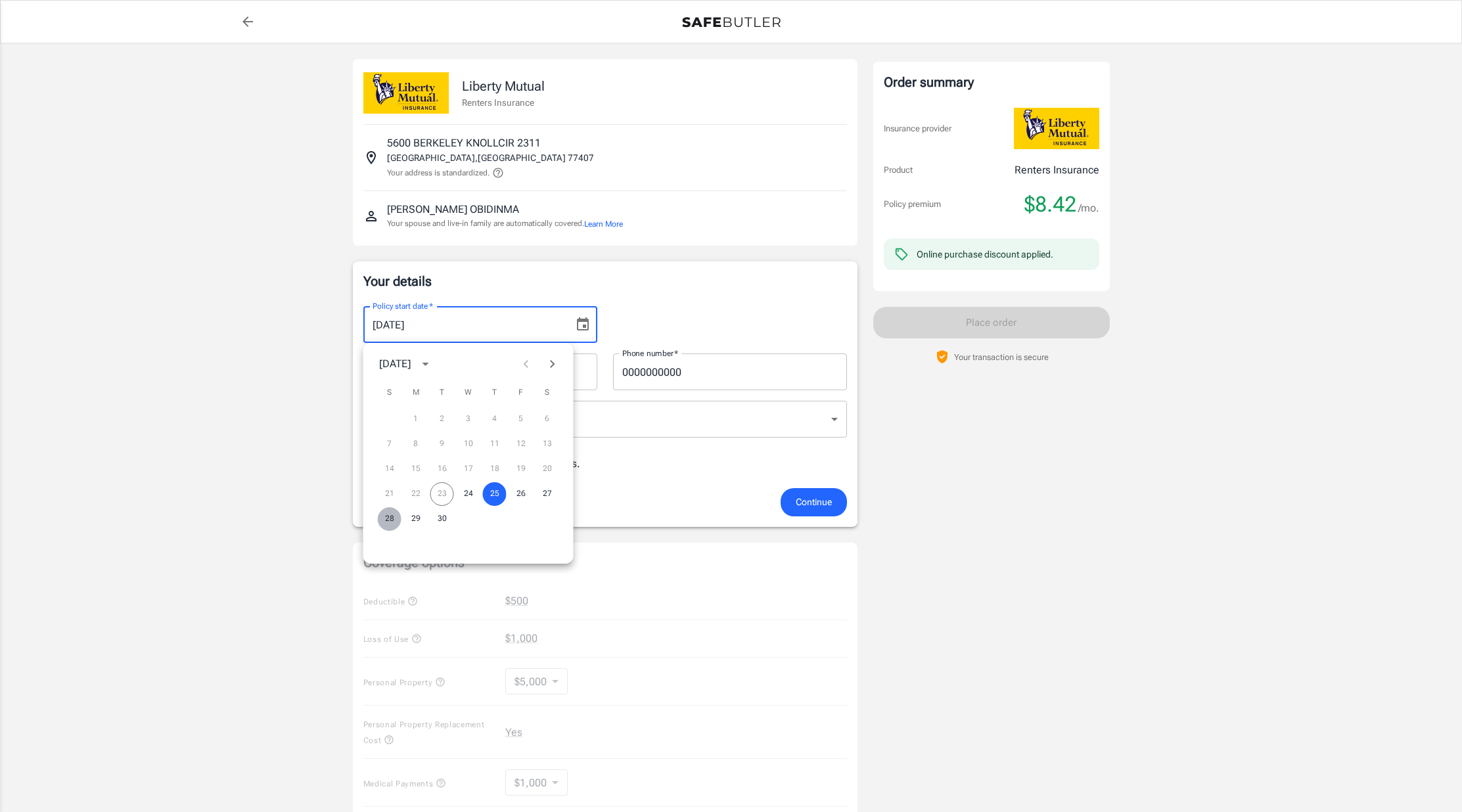
click at [393, 520] on button "28" at bounding box center [389, 518] width 23 height 23
type input "09/28/2025"
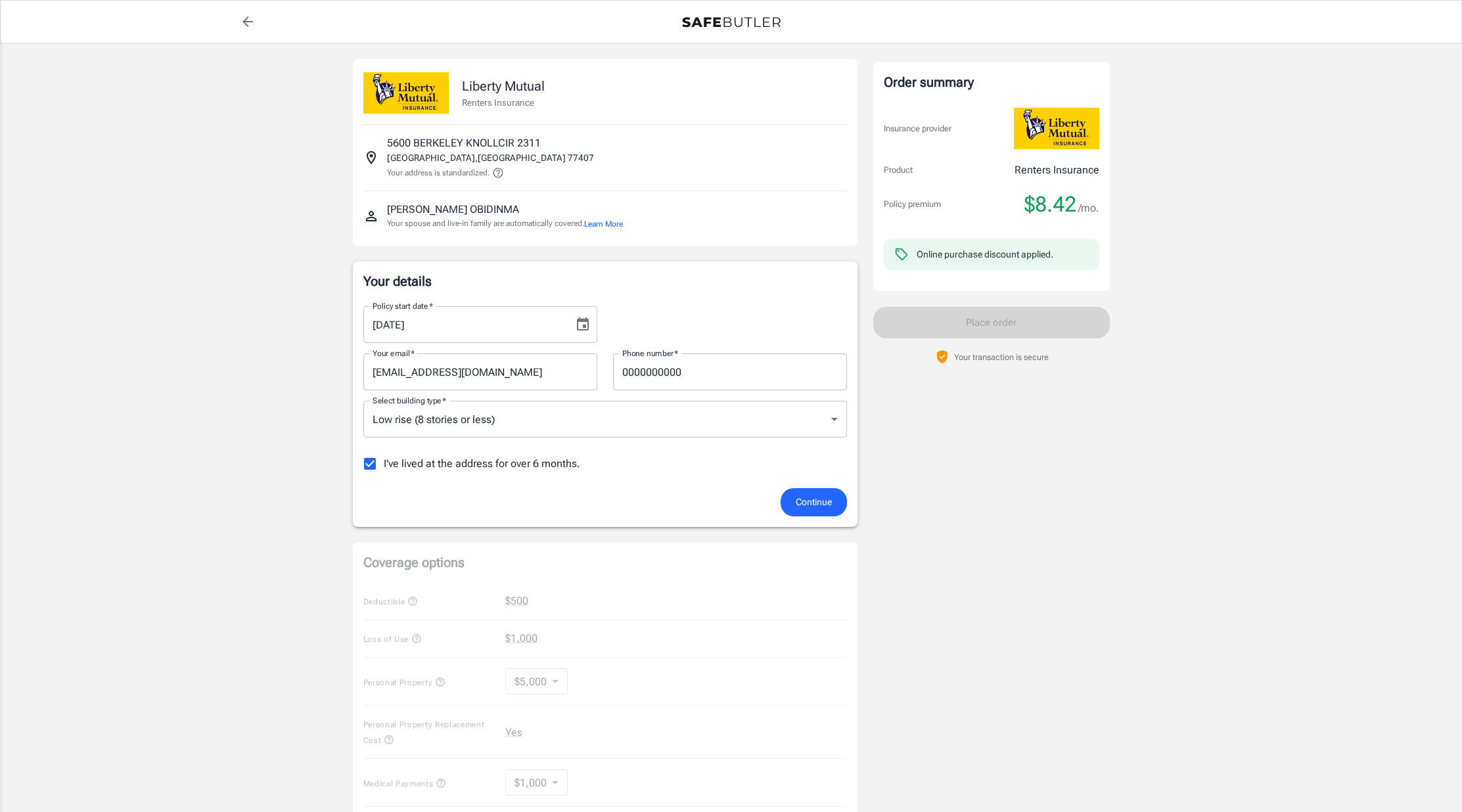
click at [630, 454] on div "I've lived at the address for over 6 months." at bounding box center [606, 463] width 484 height 28
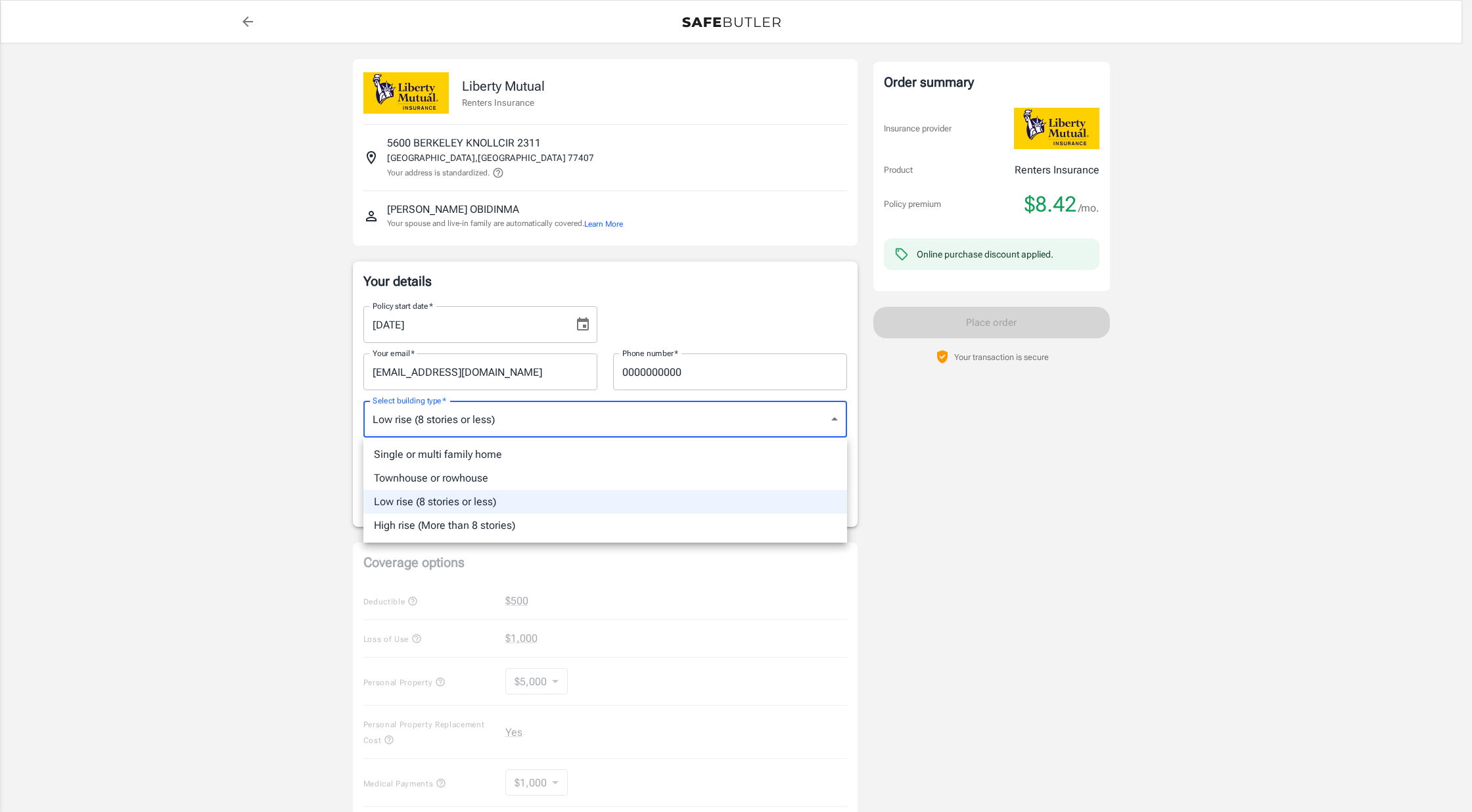
click at [592, 421] on body "Policy premium $ 8.42 /mo Liberty Mutual Renters Insurance 5600 BERKELEY KNOLLC…" at bounding box center [736, 644] width 1472 height 1290
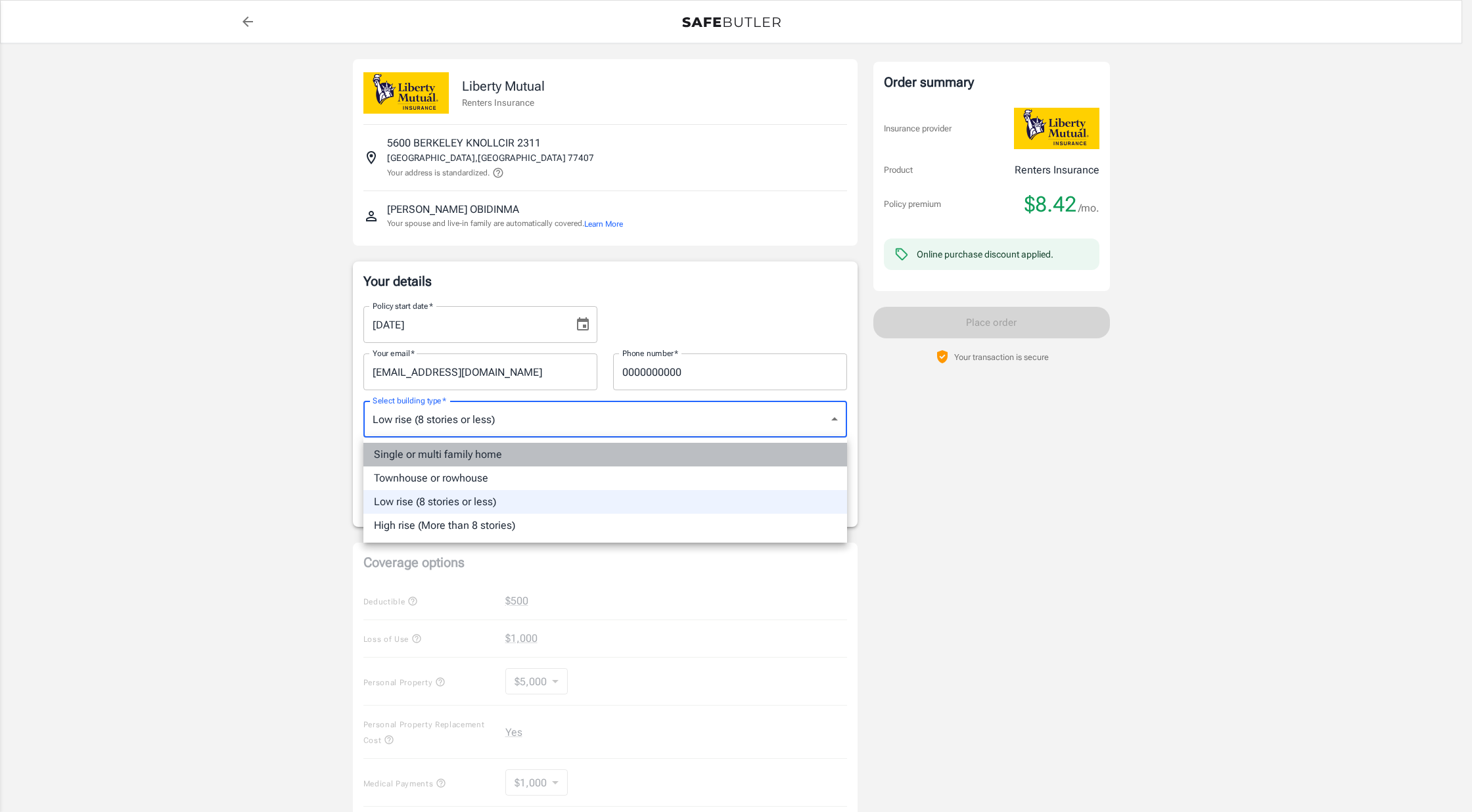
click at [570, 448] on li "Single or multi family home" at bounding box center [606, 454] width 484 height 23
type input "singlefamily"
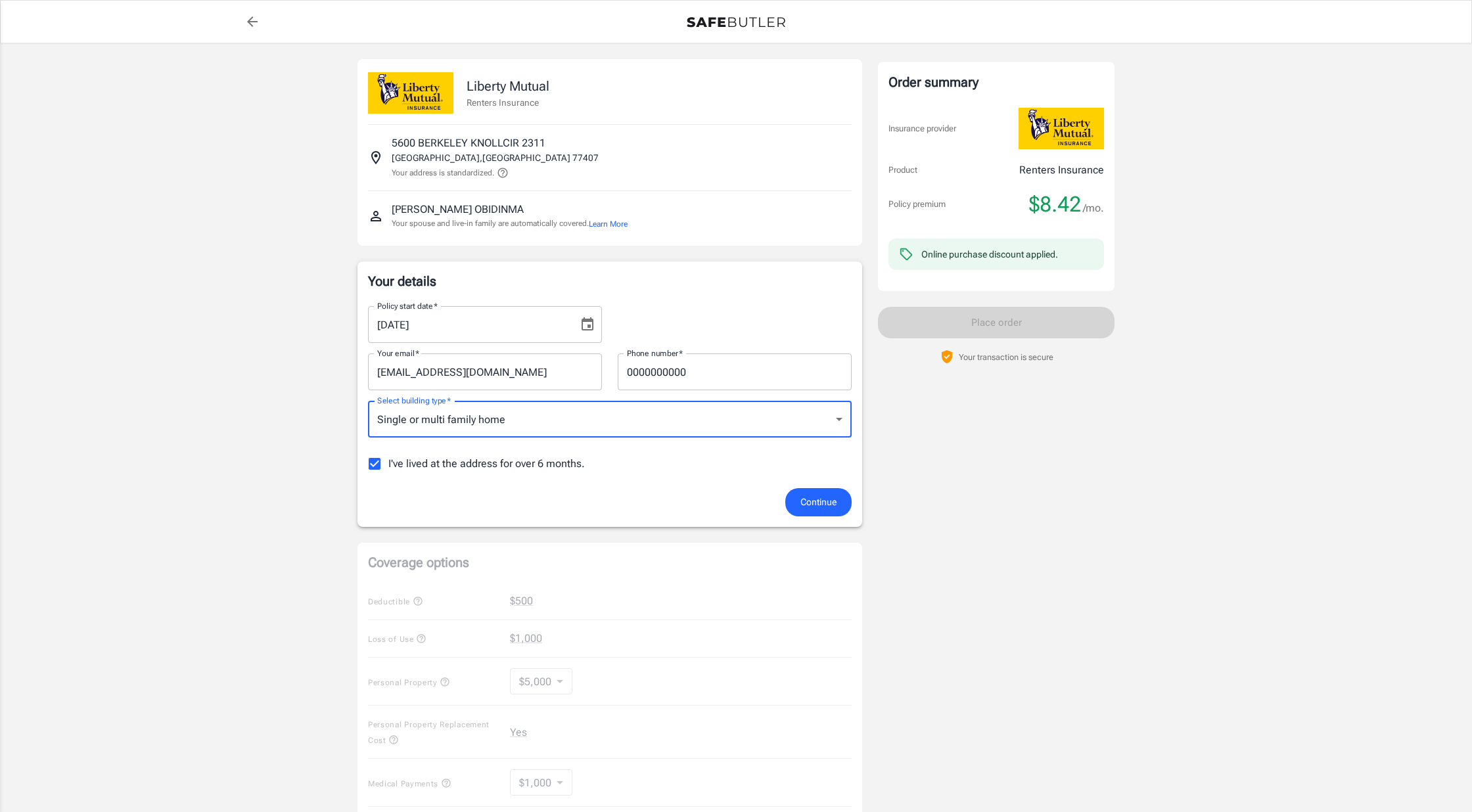
click at [653, 416] on body "Policy premium $ 8.42 /mo Liberty Mutual Renters Insurance 5600 BERKELEY KNOLLC…" at bounding box center [736, 644] width 1472 height 1290
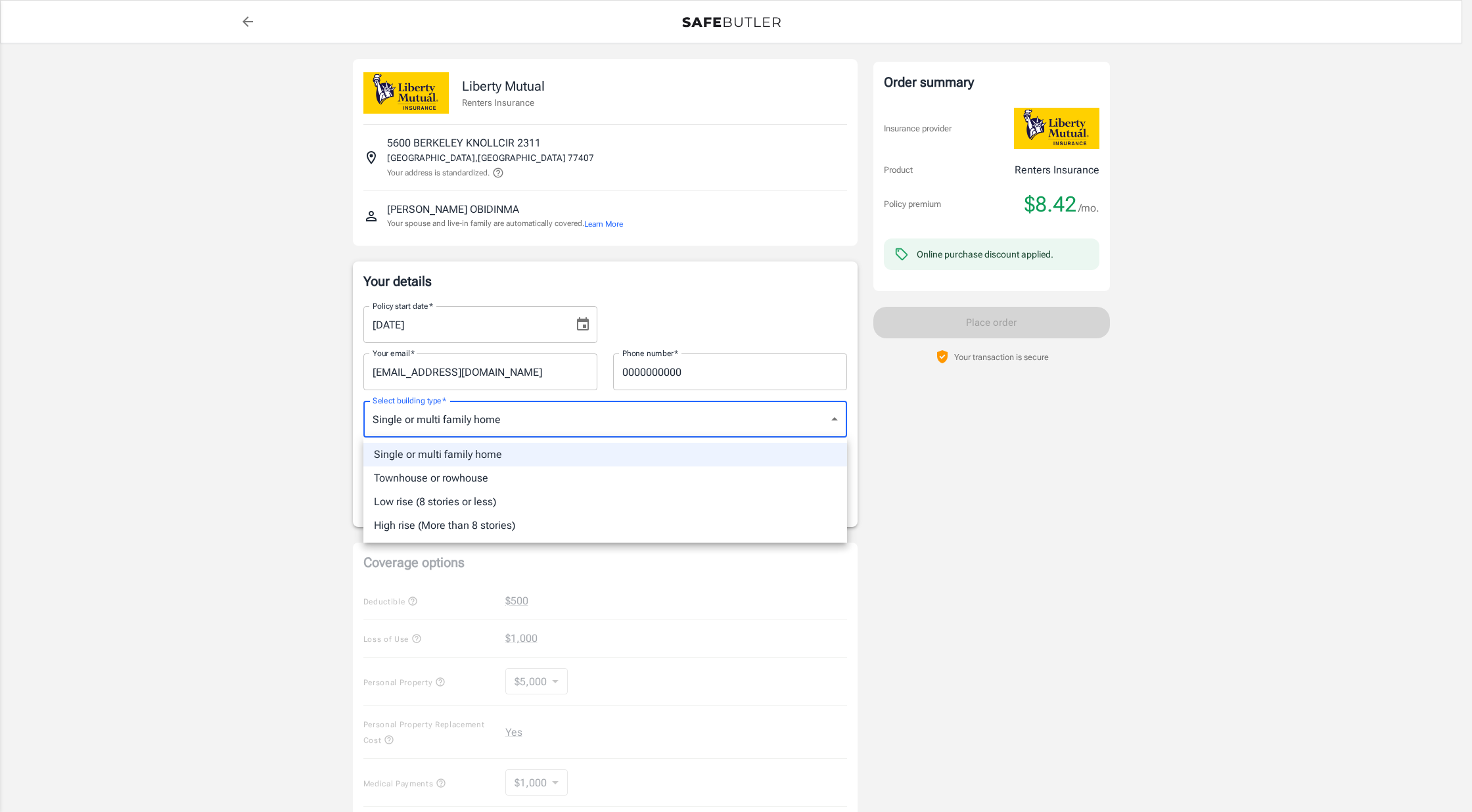
click at [899, 576] on div at bounding box center [736, 406] width 1472 height 812
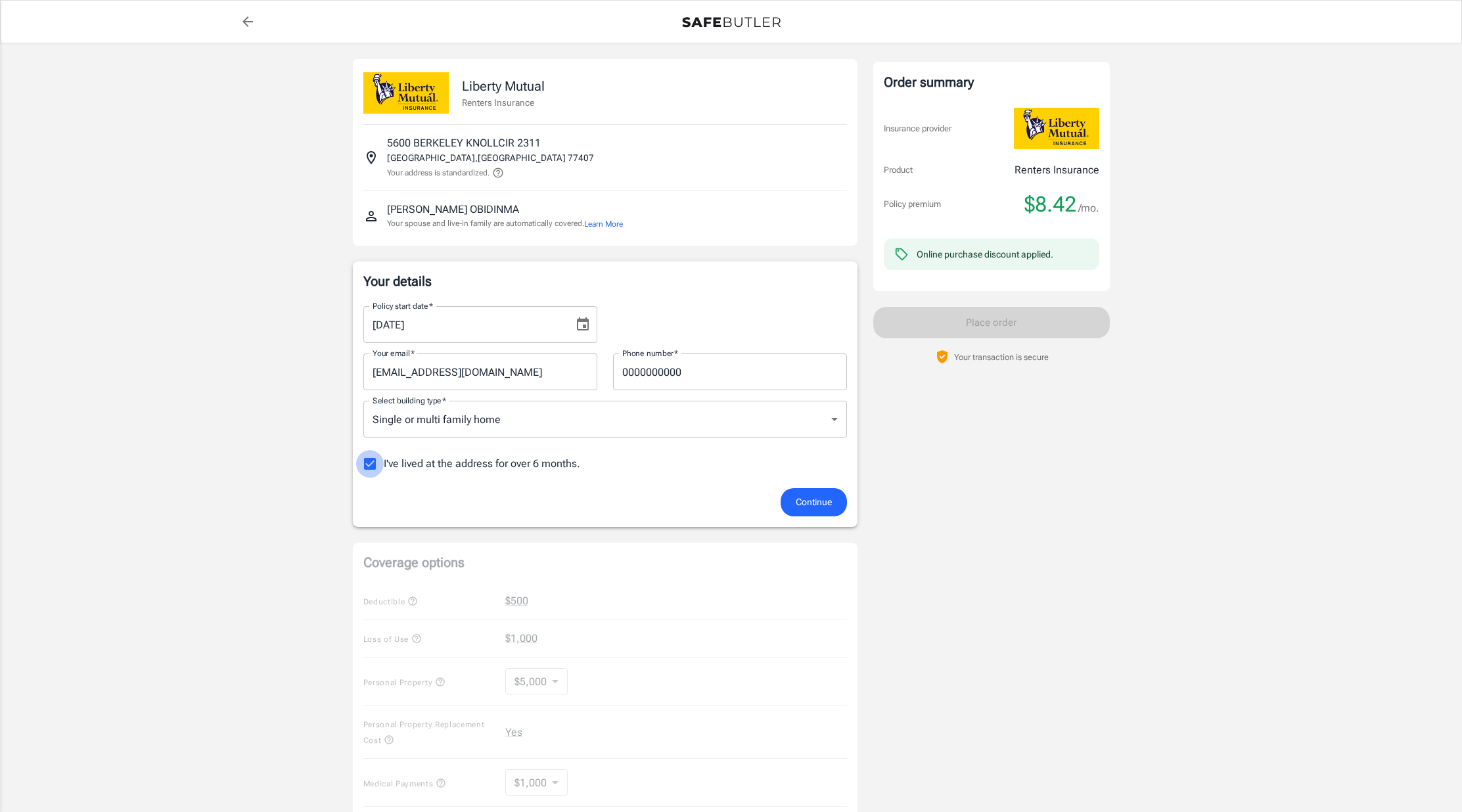
click at [372, 463] on input "I've lived at the address for over 6 months." at bounding box center [370, 463] width 28 height 28
checkbox input "false"
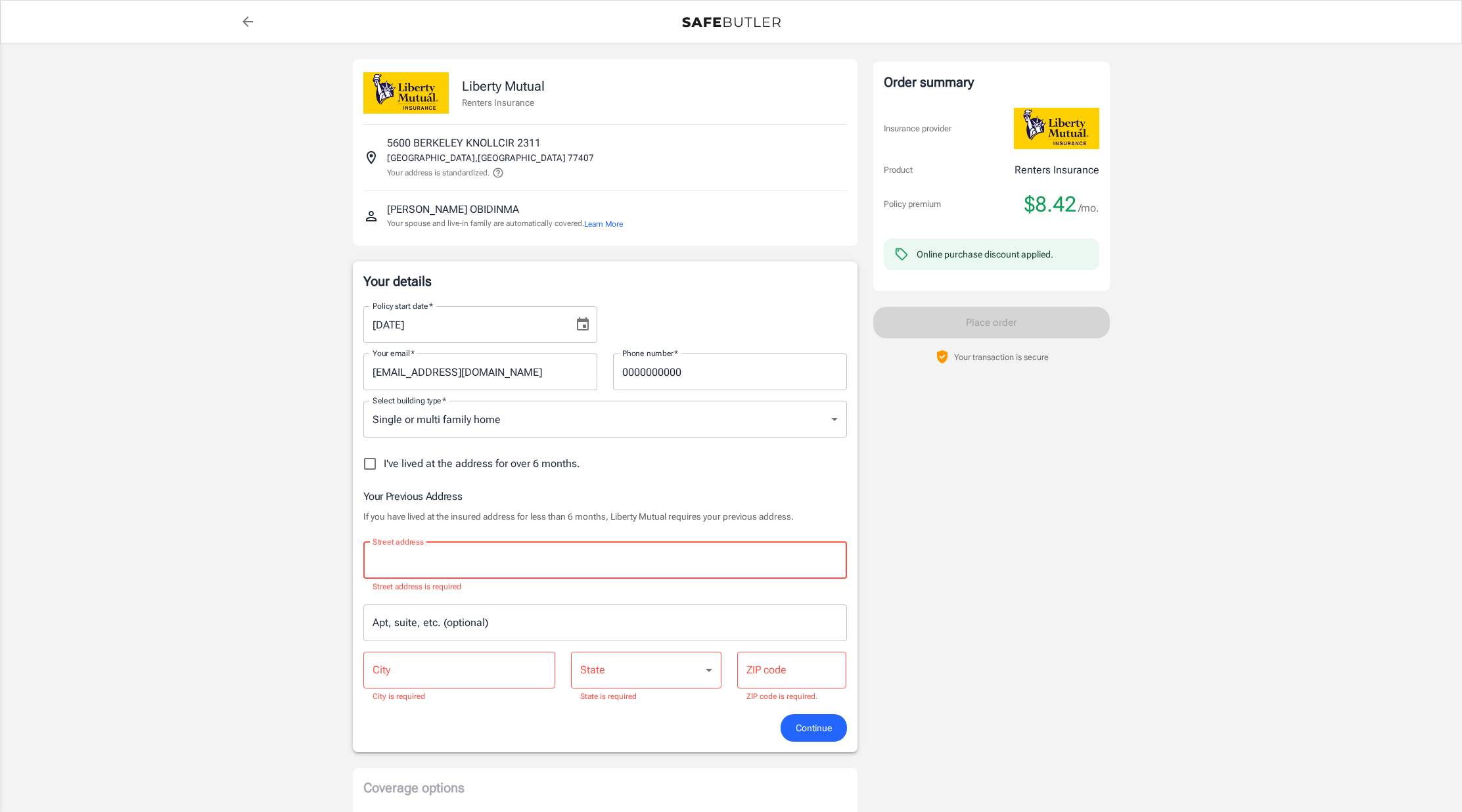
click at [483, 549] on input "Street address" at bounding box center [605, 560] width 472 height 25
type input "5600 berkeley knollcir"
type input "12109"
type input "[GEOGRAPHIC_DATA]"
type input "77407"
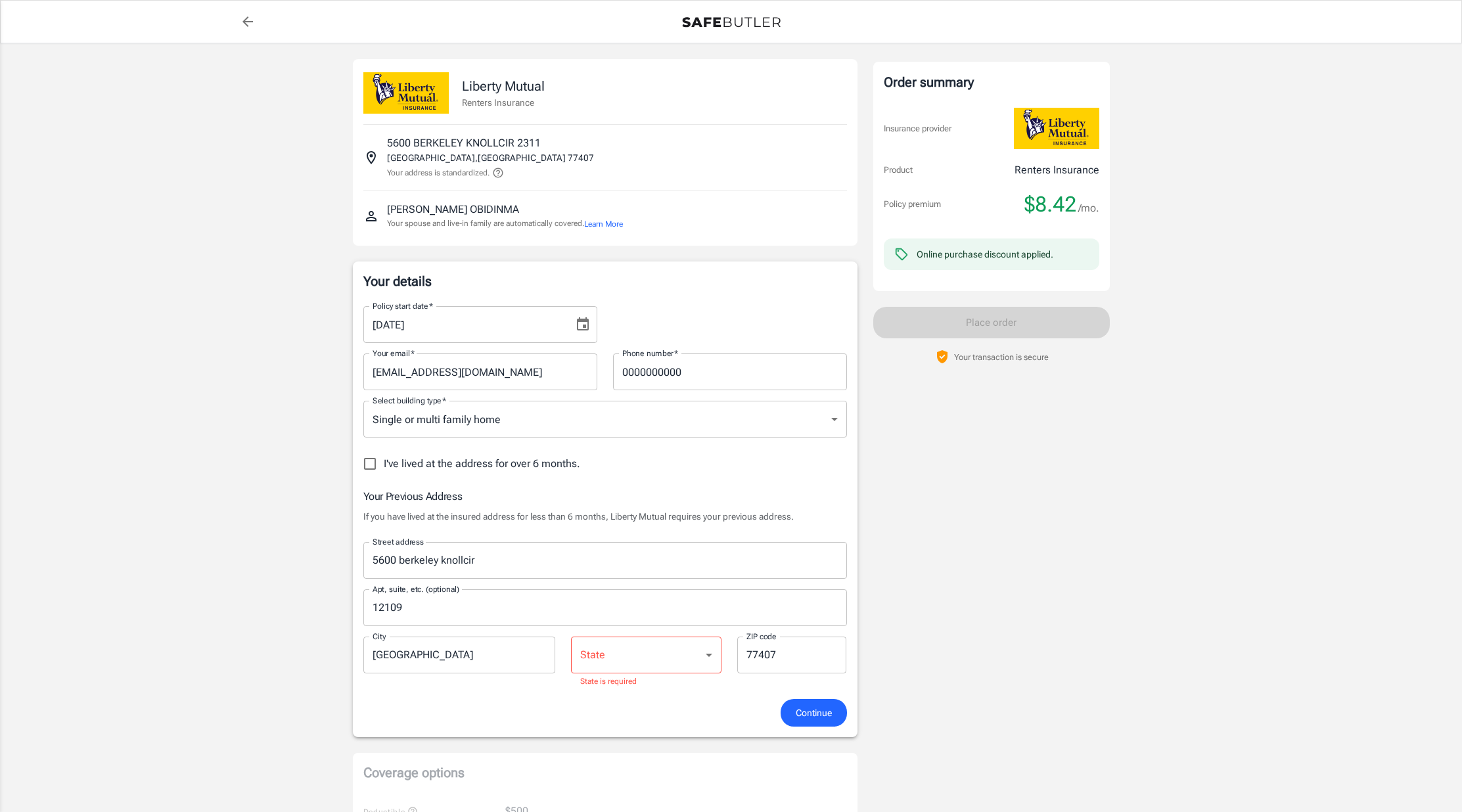
click at [929, 617] on div "Order summary Insurance provider Product Renters Insurance Policy premium $8.42…" at bounding box center [991, 726] width 237 height 1333
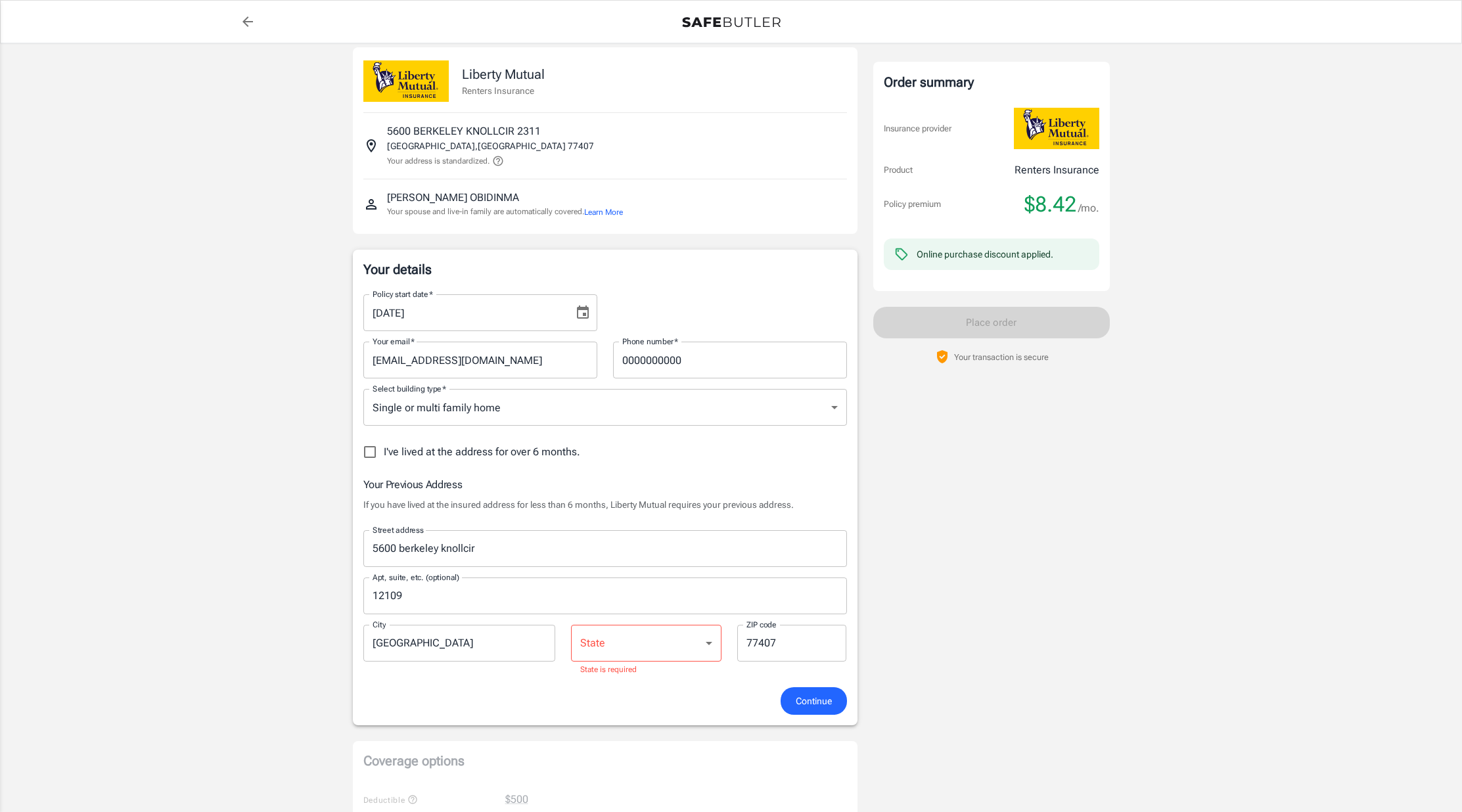
click at [693, 637] on select "Alabama Alaska Arizona Arkansas California Colorado Connecticut Delaware Distri…" at bounding box center [646, 643] width 150 height 37
select select "[GEOGRAPHIC_DATA]"
click at [571, 625] on select "Alabama Alaska Arizona Arkansas California Colorado Connecticut Delaware Distri…" at bounding box center [646, 643] width 150 height 37
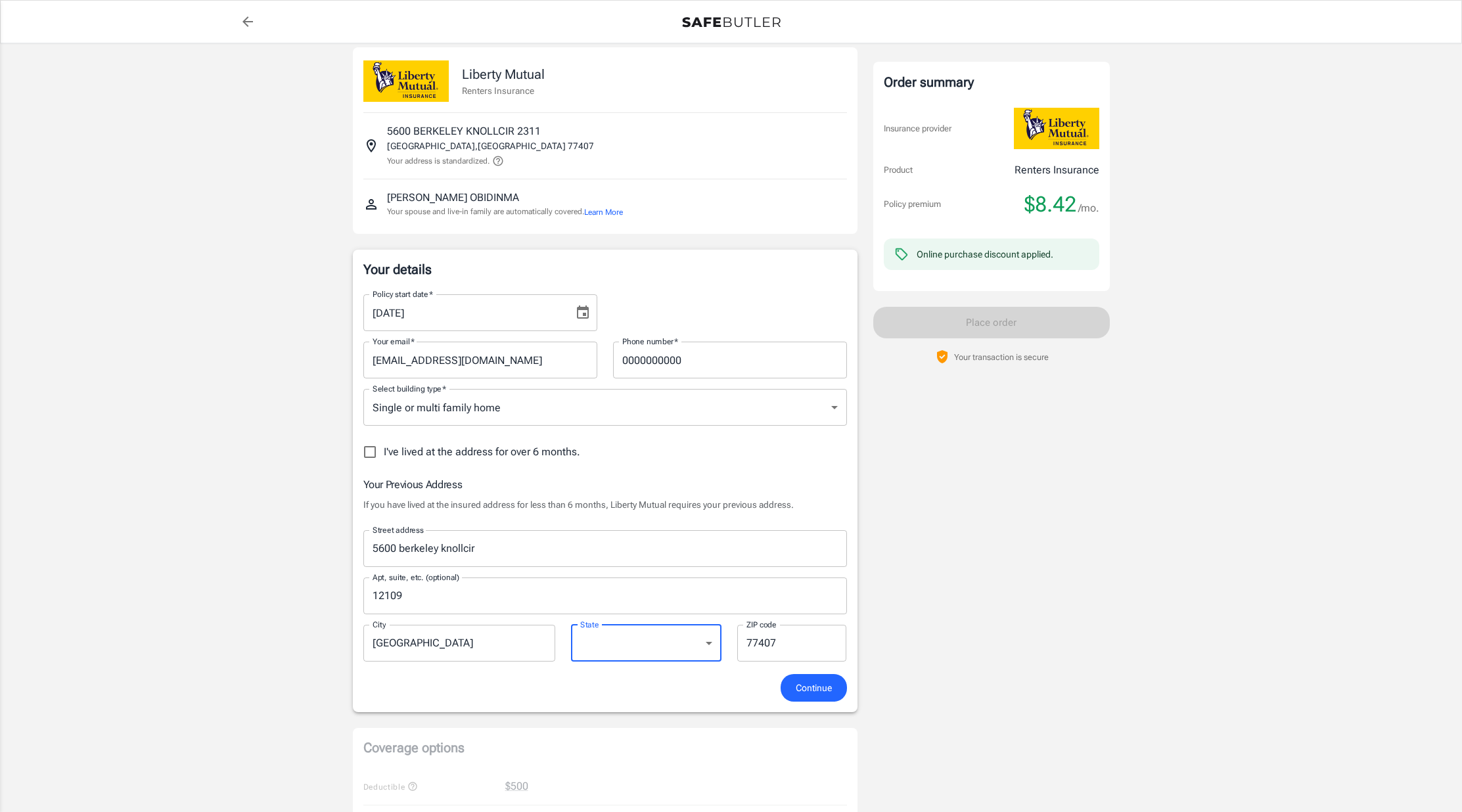
click at [799, 690] on span "Continue" at bounding box center [814, 688] width 36 height 17
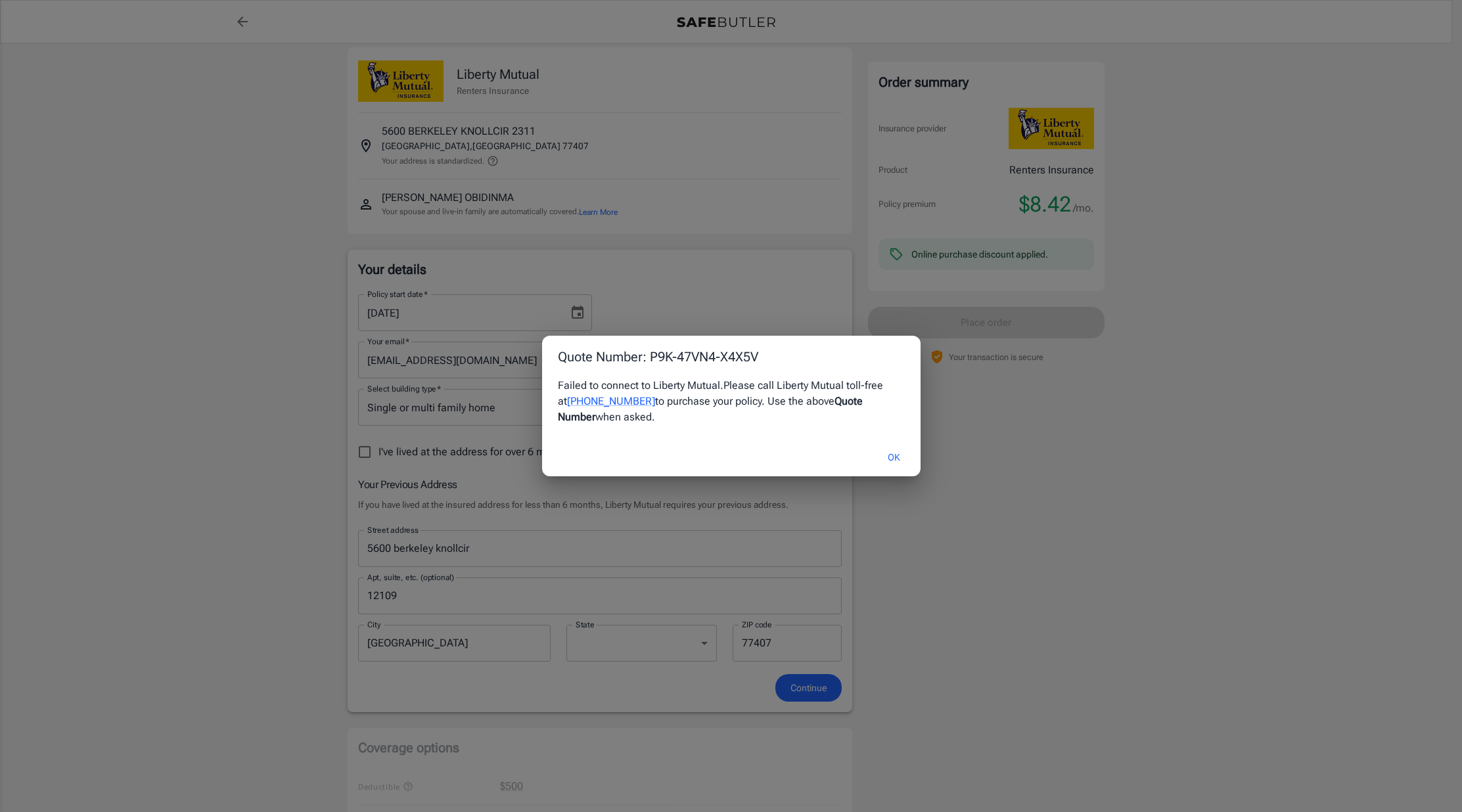
scroll to position [14, 0]
click at [902, 454] on button "OK" at bounding box center [898, 457] width 43 height 29
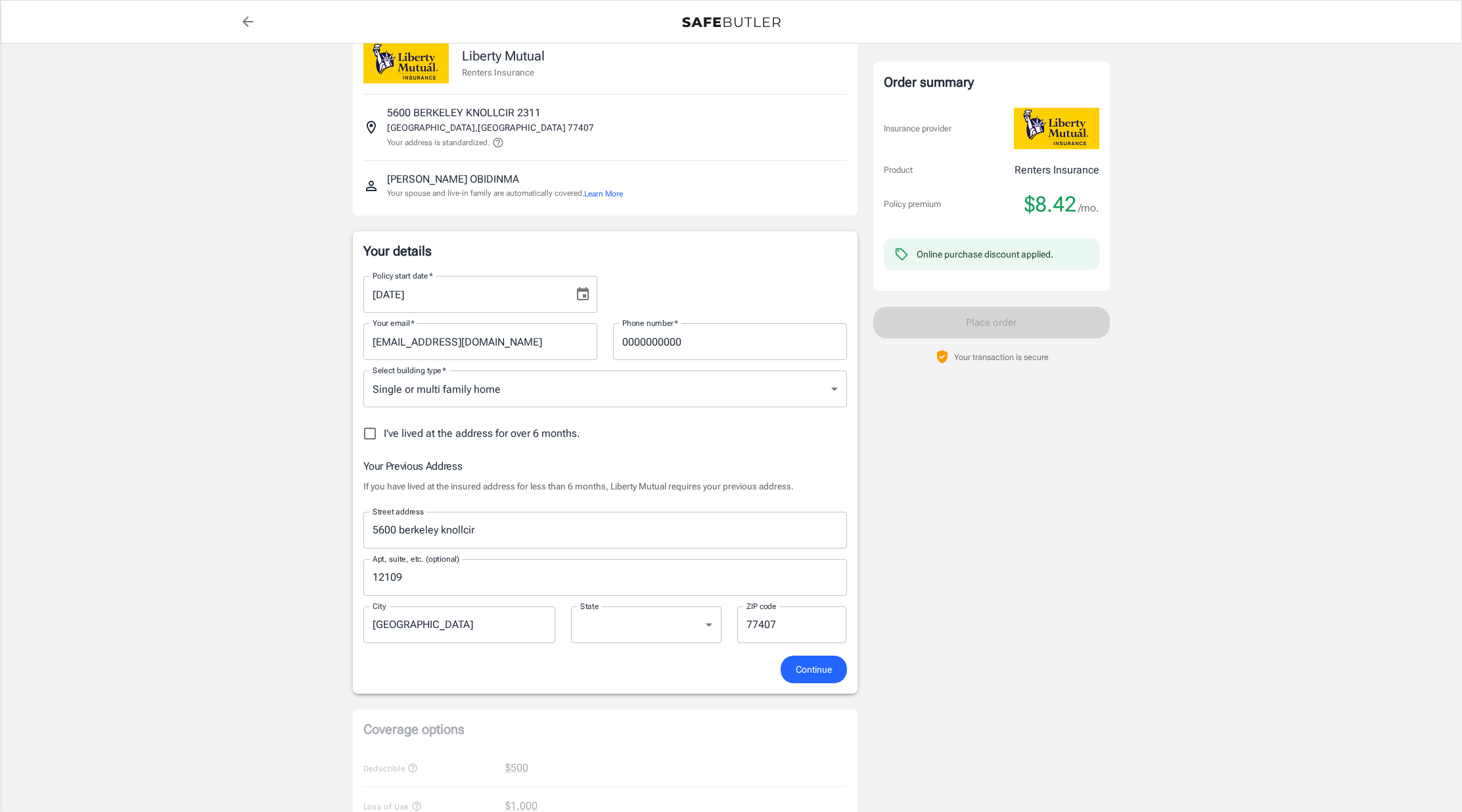
scroll to position [31, 0]
click at [1035, 261] on div "Online purchase discount applied." at bounding box center [985, 254] width 137 height 23
click at [1002, 322] on div "Order summary Insurance provider Product Renters Insurance Policy premium $8.42…" at bounding box center [991, 213] width 237 height 303
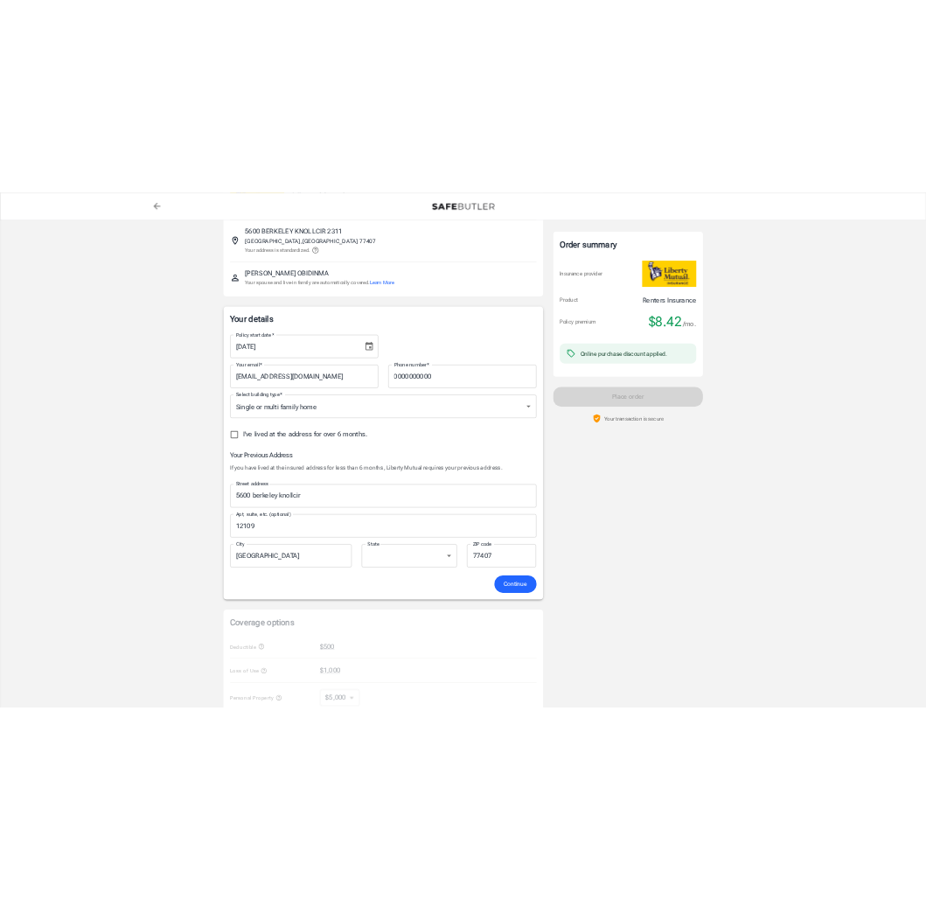
scroll to position [0, 0]
